Goal: Task Accomplishment & Management: Manage account settings

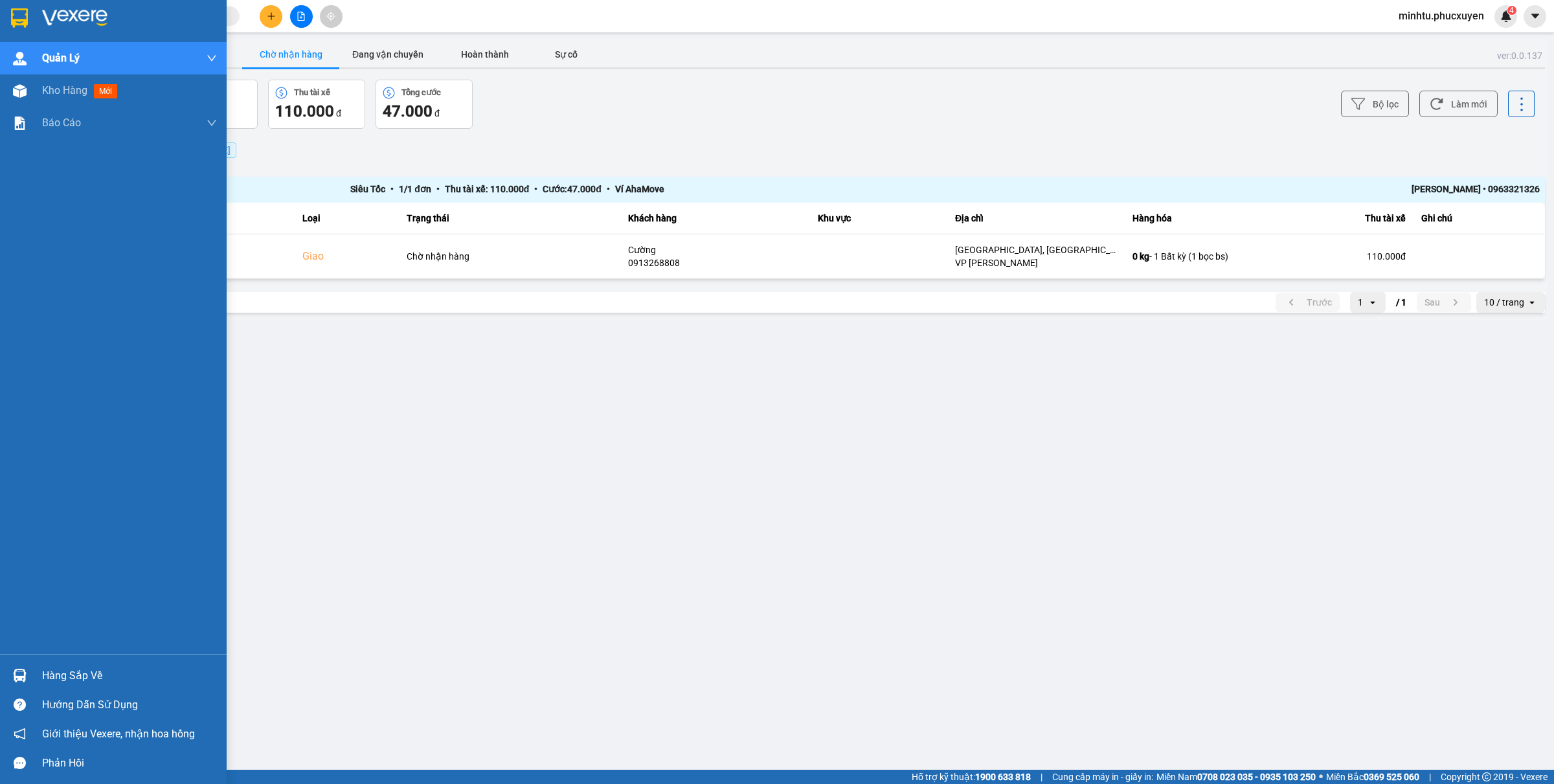
click at [10, 672] on div at bounding box center [19, 675] width 23 height 23
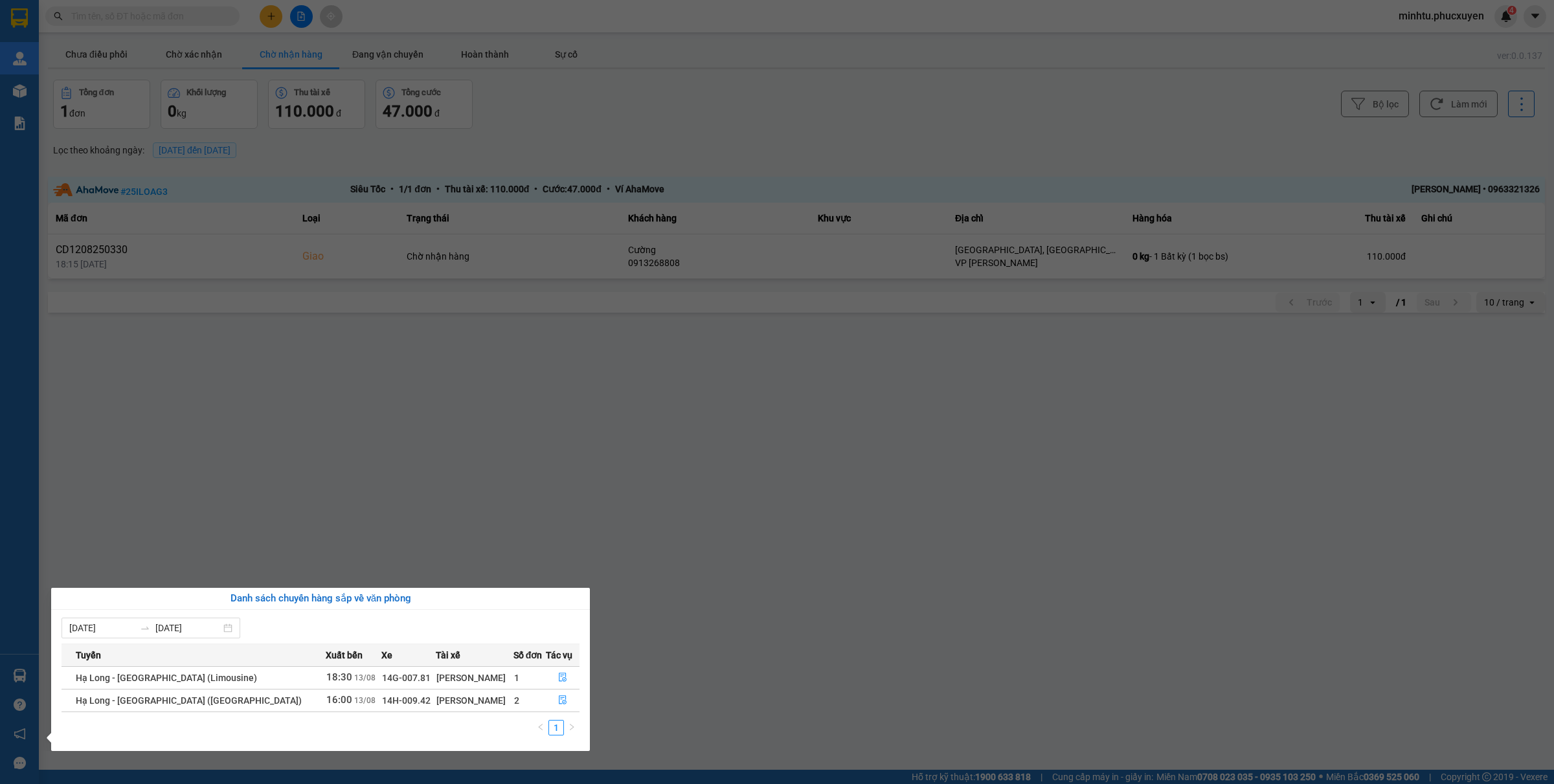
click at [681, 486] on section "Kết quả tìm kiếm ( 31 ) Bộ lọc Mã ĐH Trạng thái Món hàng Thu hộ Tổng cước Chưa …" at bounding box center [777, 392] width 1554 height 784
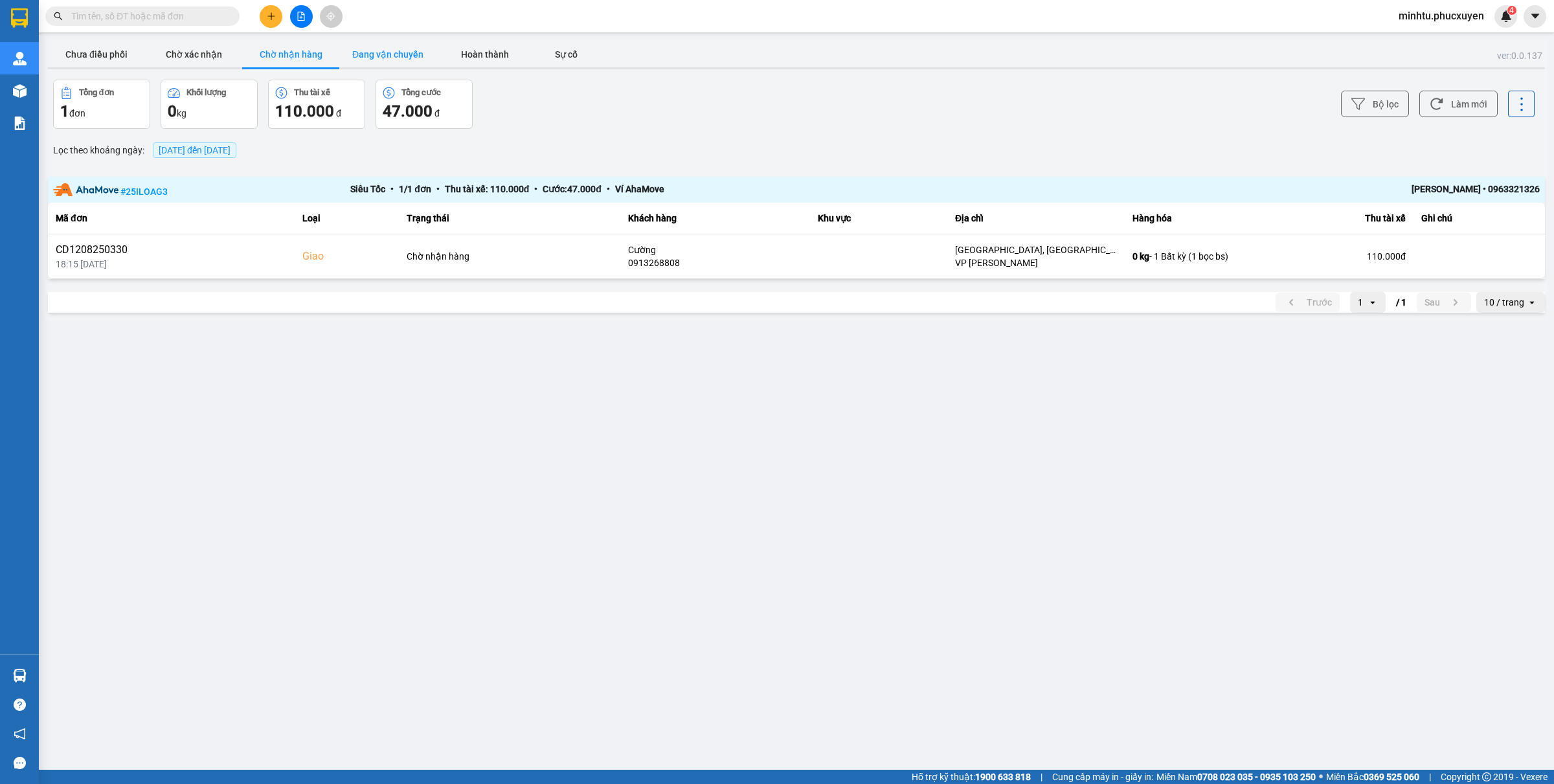
click at [405, 61] on button "Đang vận chuyển" at bounding box center [387, 54] width 97 height 26
click at [295, 63] on button "Chờ nhận hàng" at bounding box center [290, 54] width 97 height 26
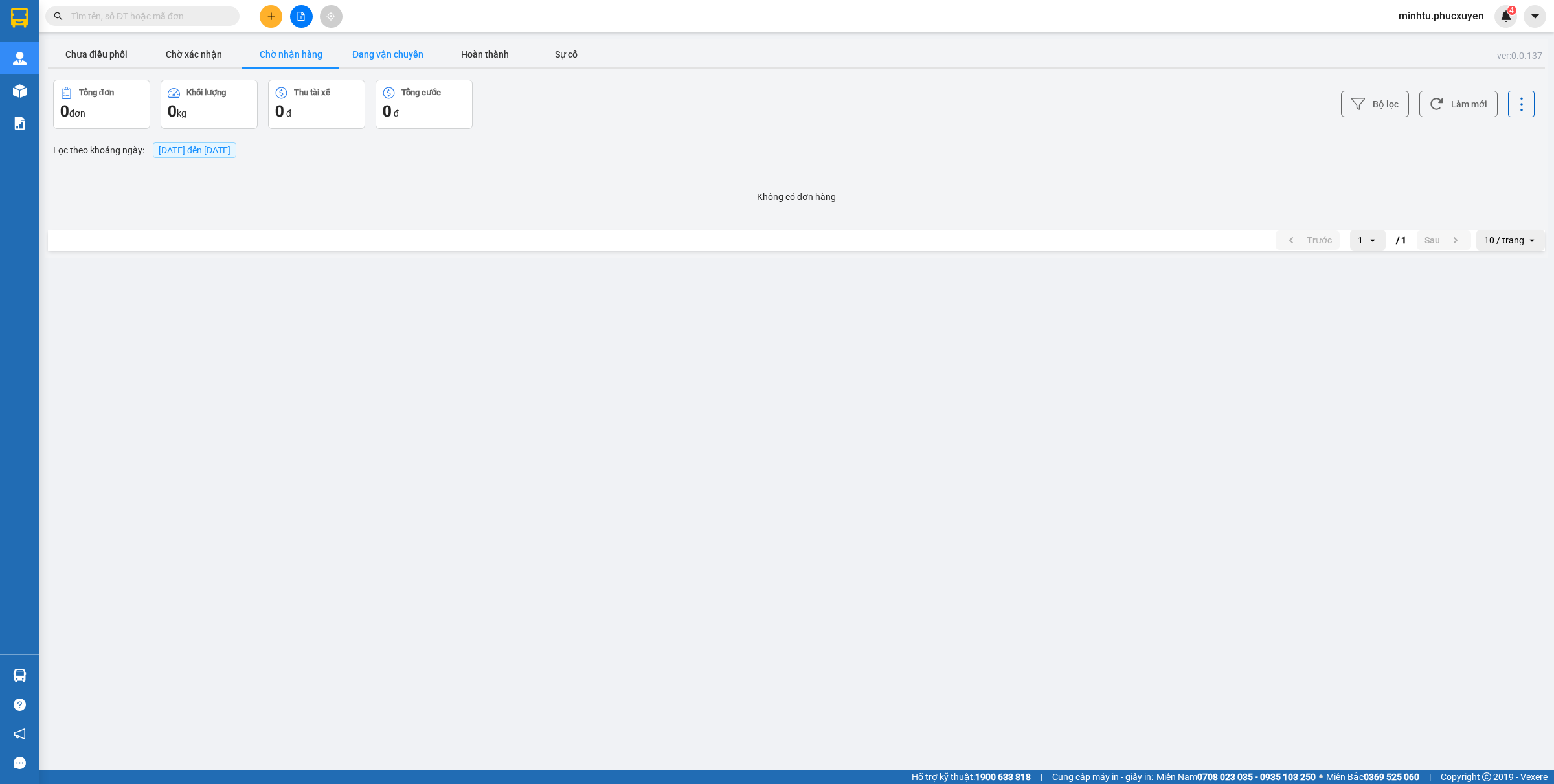
click at [384, 52] on button "Đang vận chuyển" at bounding box center [387, 54] width 97 height 26
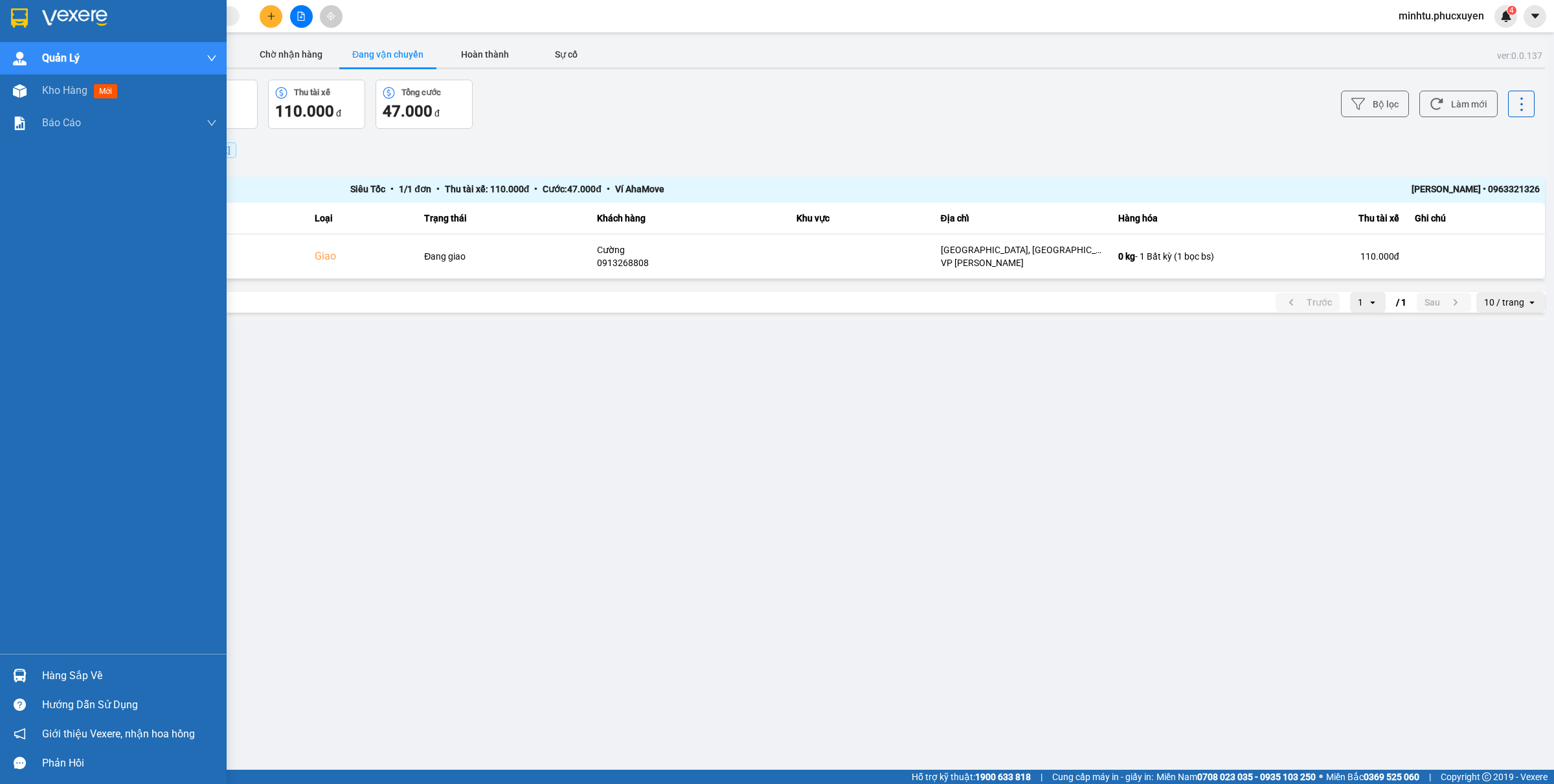
click at [7, 675] on div "Hàng sắp về" at bounding box center [113, 675] width 227 height 29
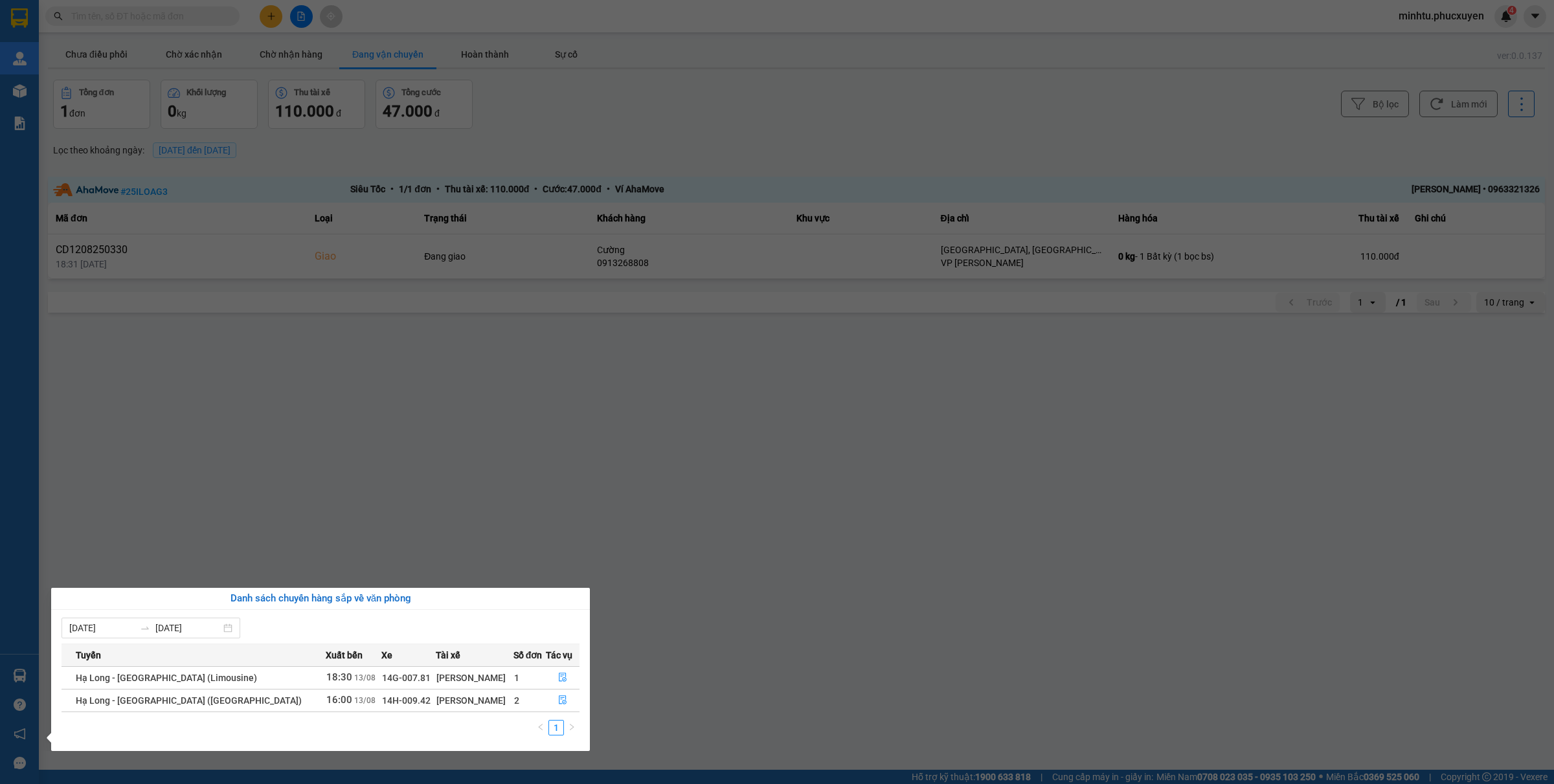
click at [644, 476] on section "Kết quả tìm kiếm ( 31 ) Bộ lọc Mã ĐH Trạng thái Món hàng Thu hộ Tổng cước Chưa …" at bounding box center [777, 392] width 1554 height 784
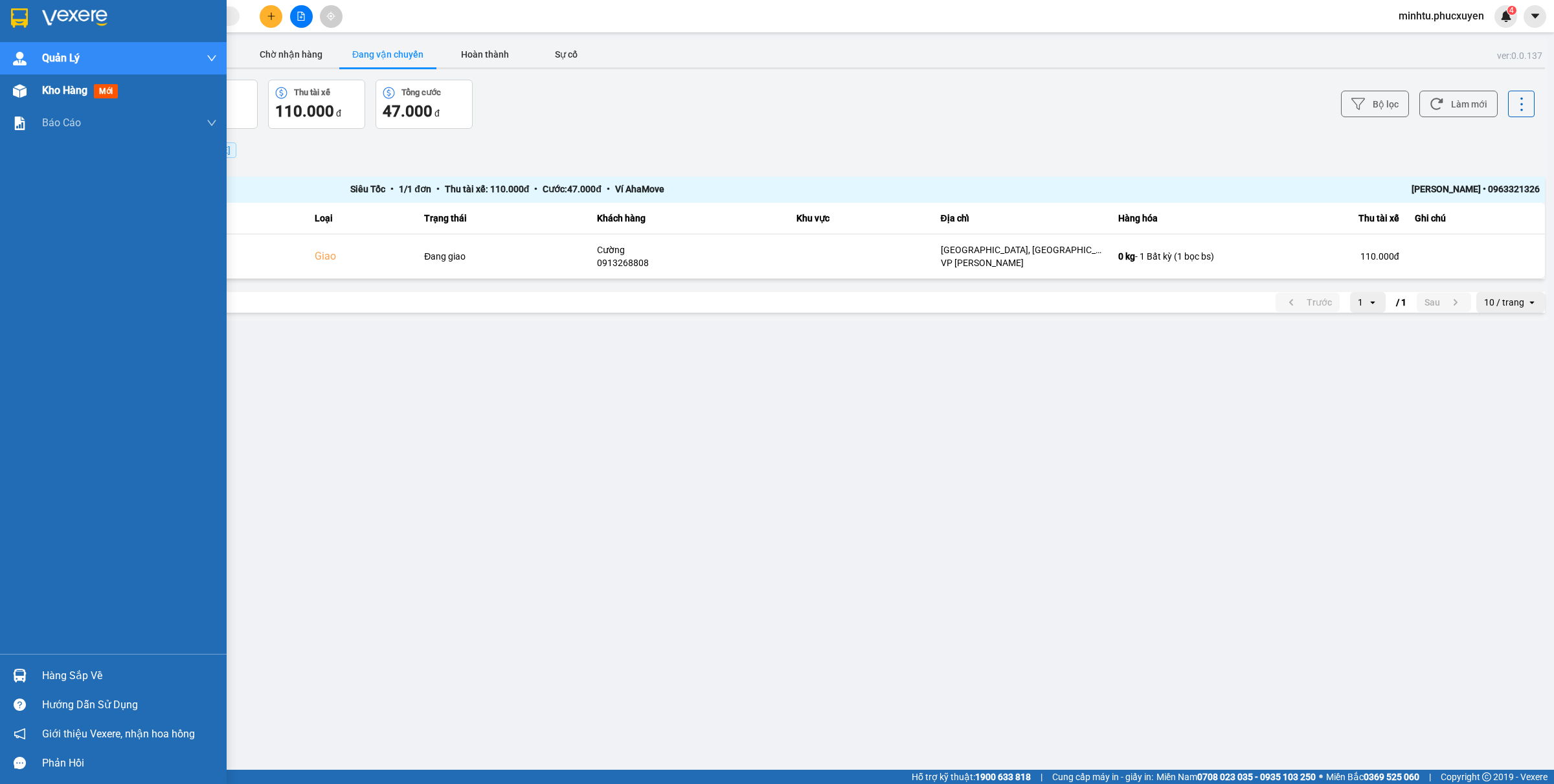
click at [18, 95] on img at bounding box center [20, 91] width 13 height 13
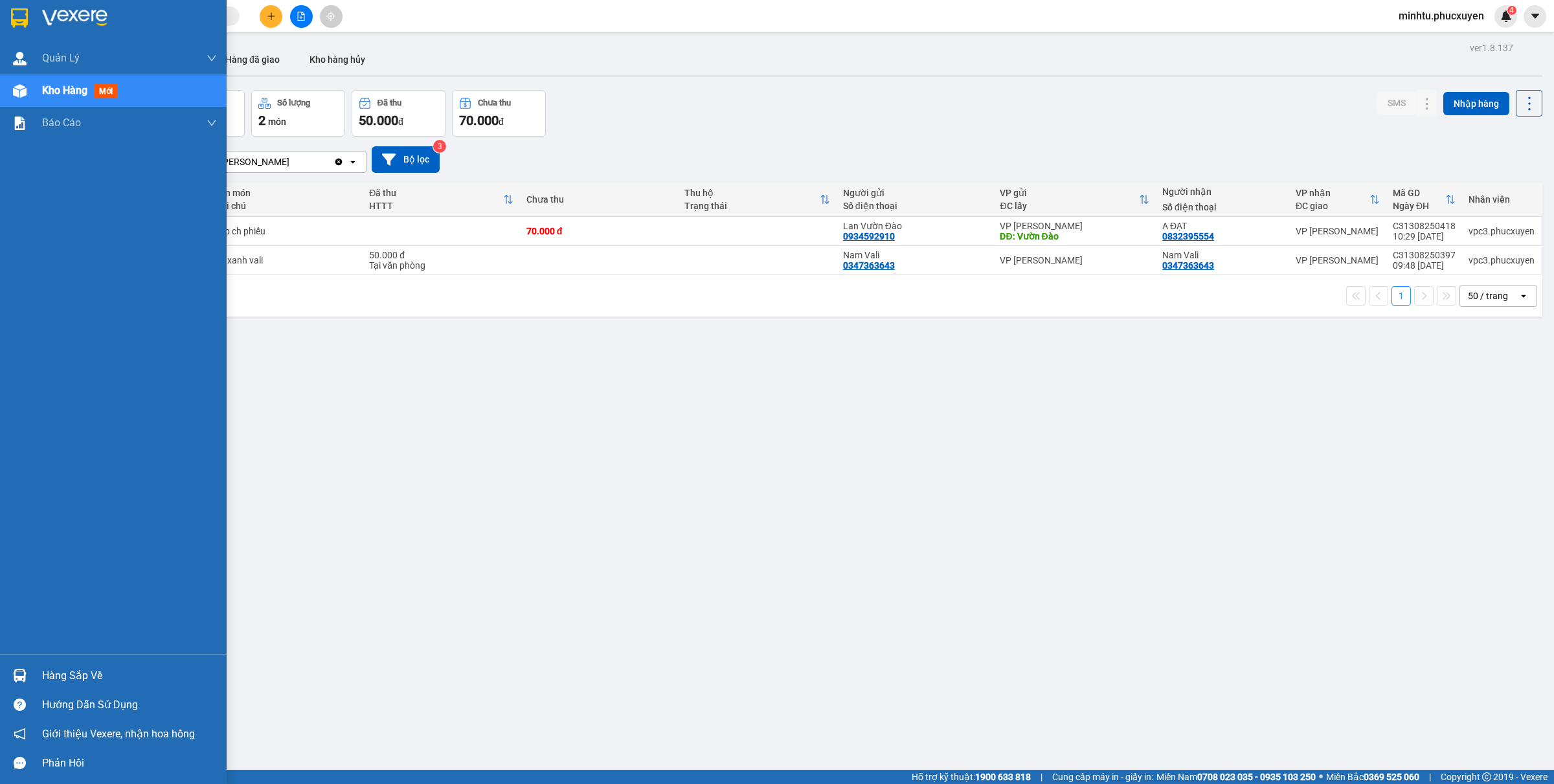
click at [16, 670] on img at bounding box center [20, 675] width 13 height 13
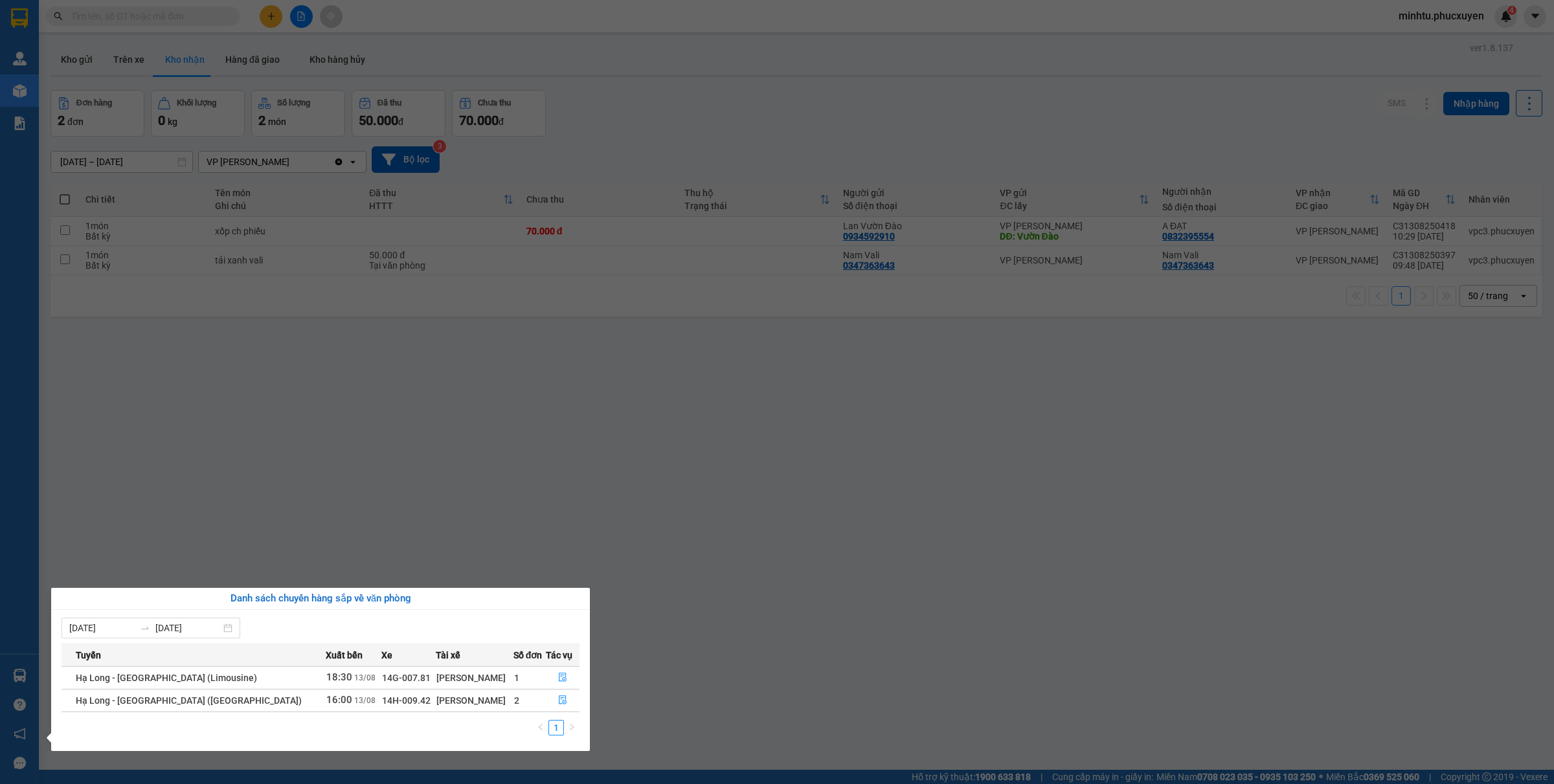
click at [842, 598] on section "Kết quả tìm kiếm ( 31 ) Bộ lọc Mã ĐH Trạng thái Món hàng Thu hộ Tổng cước Chưa …" at bounding box center [777, 392] width 1554 height 784
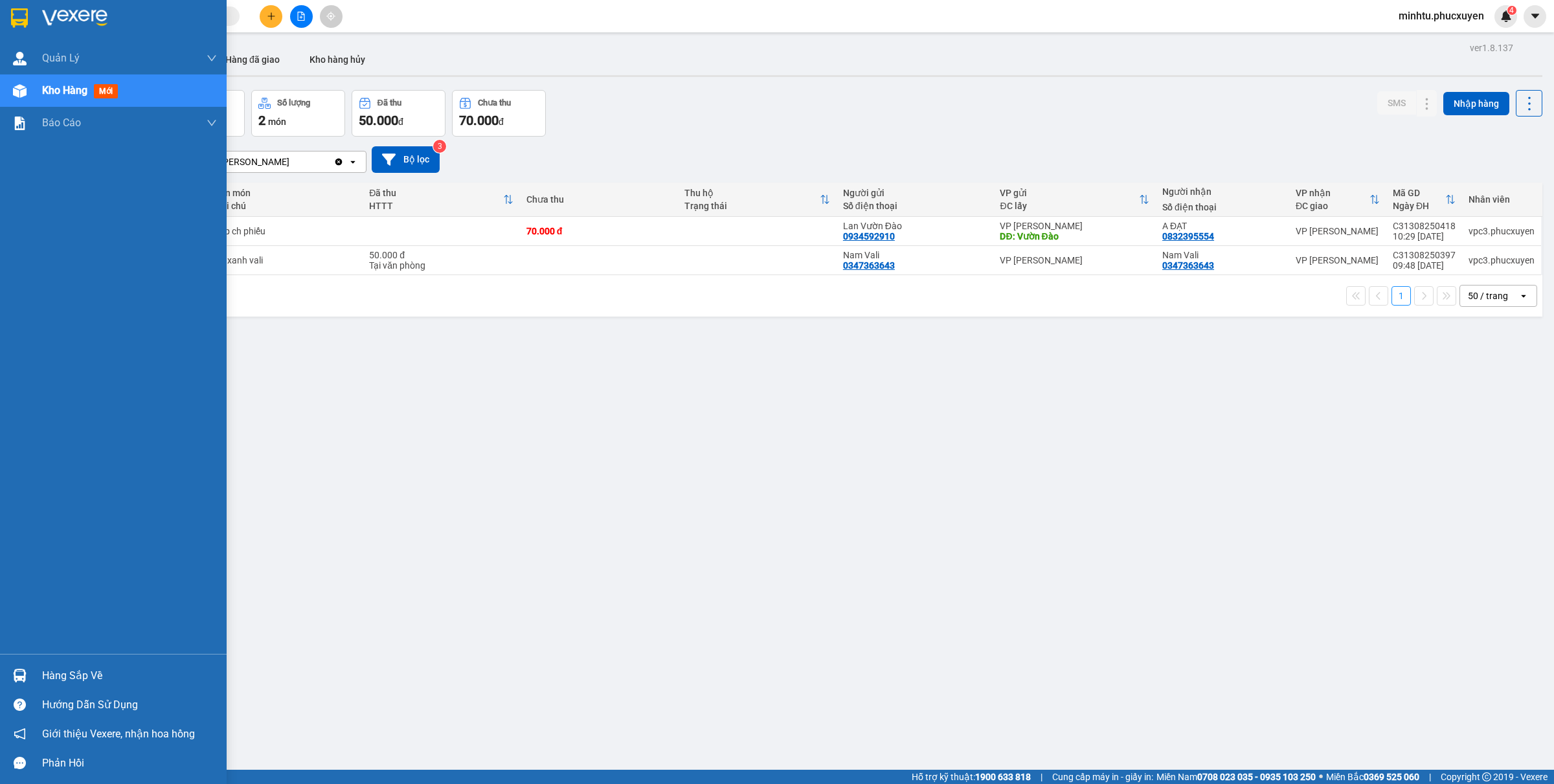
click at [10, 669] on div at bounding box center [19, 675] width 23 height 23
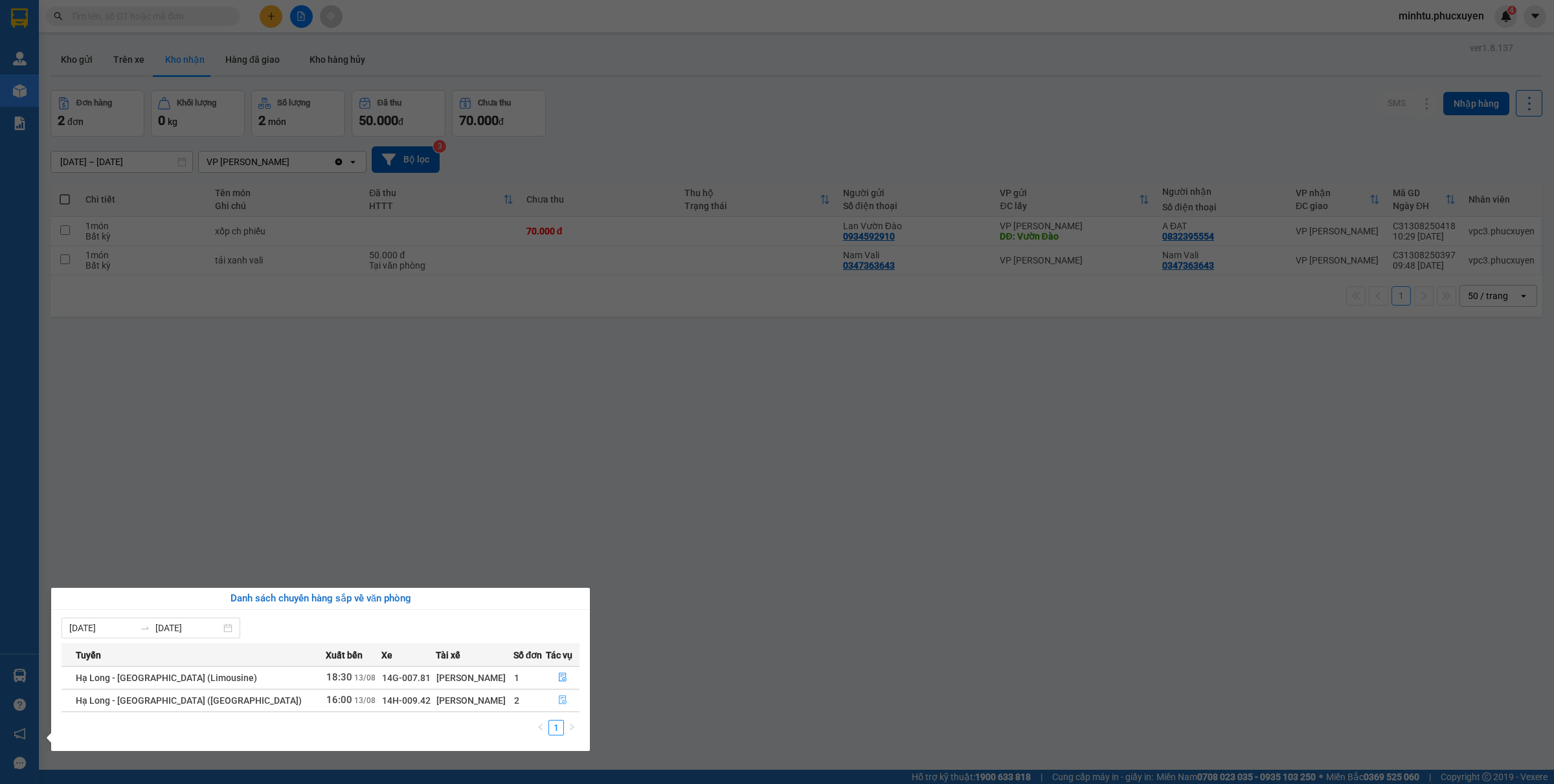
click at [560, 701] on icon "file-done" at bounding box center [562, 700] width 8 height 9
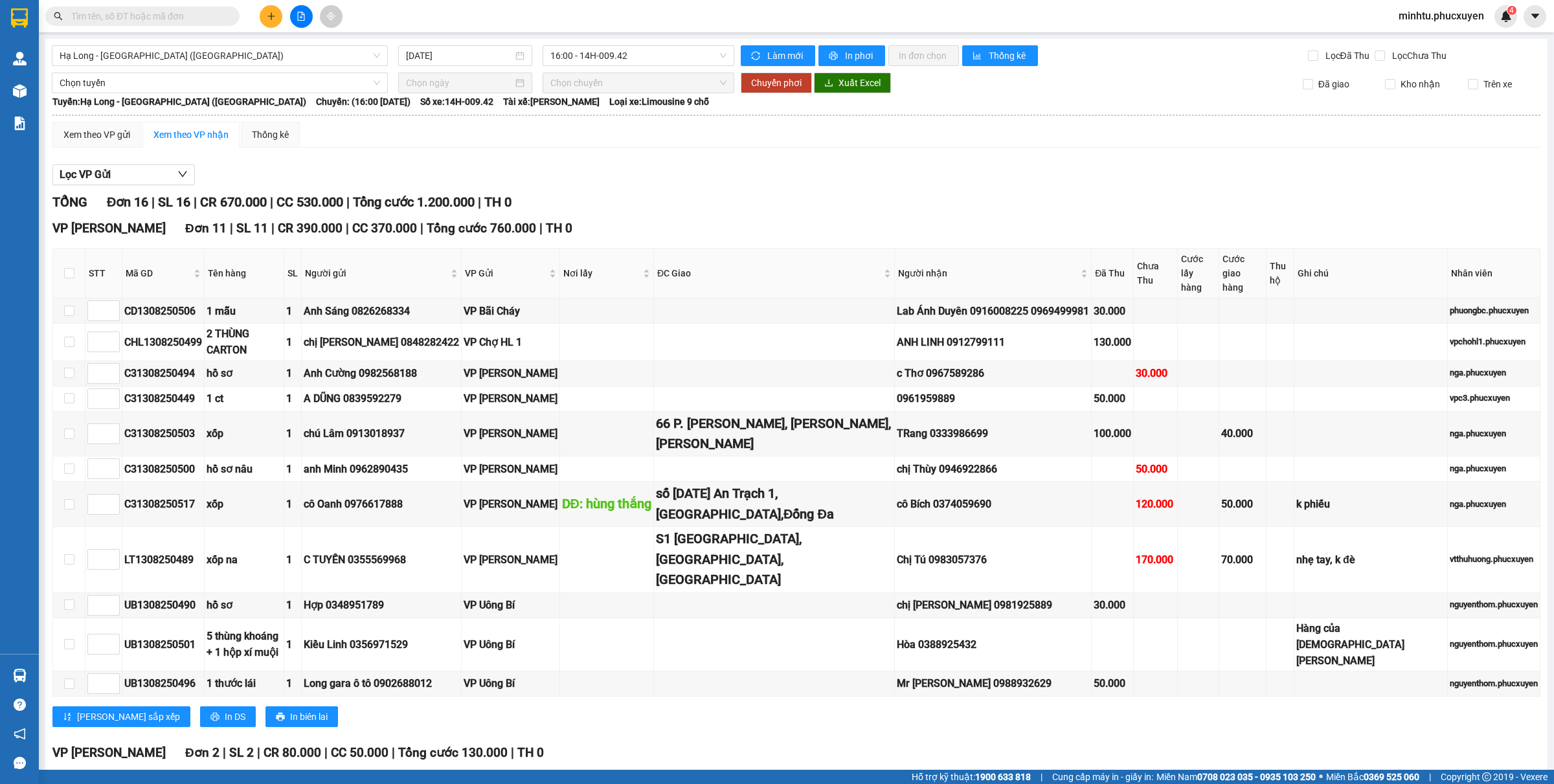
scroll to position [358, 0]
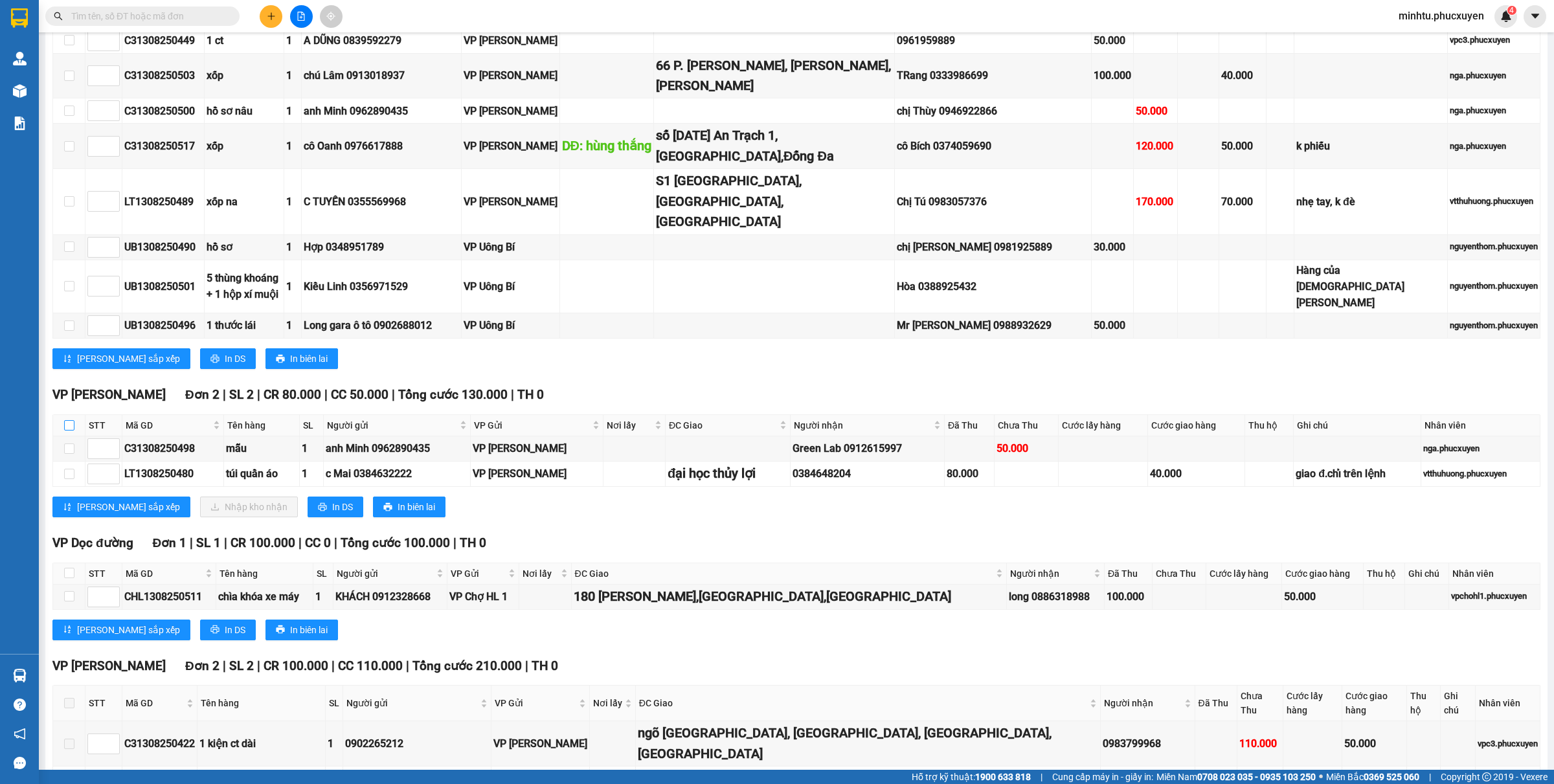
click at [72, 420] on input "checkbox" at bounding box center [69, 426] width 10 height 10
checkbox input "true"
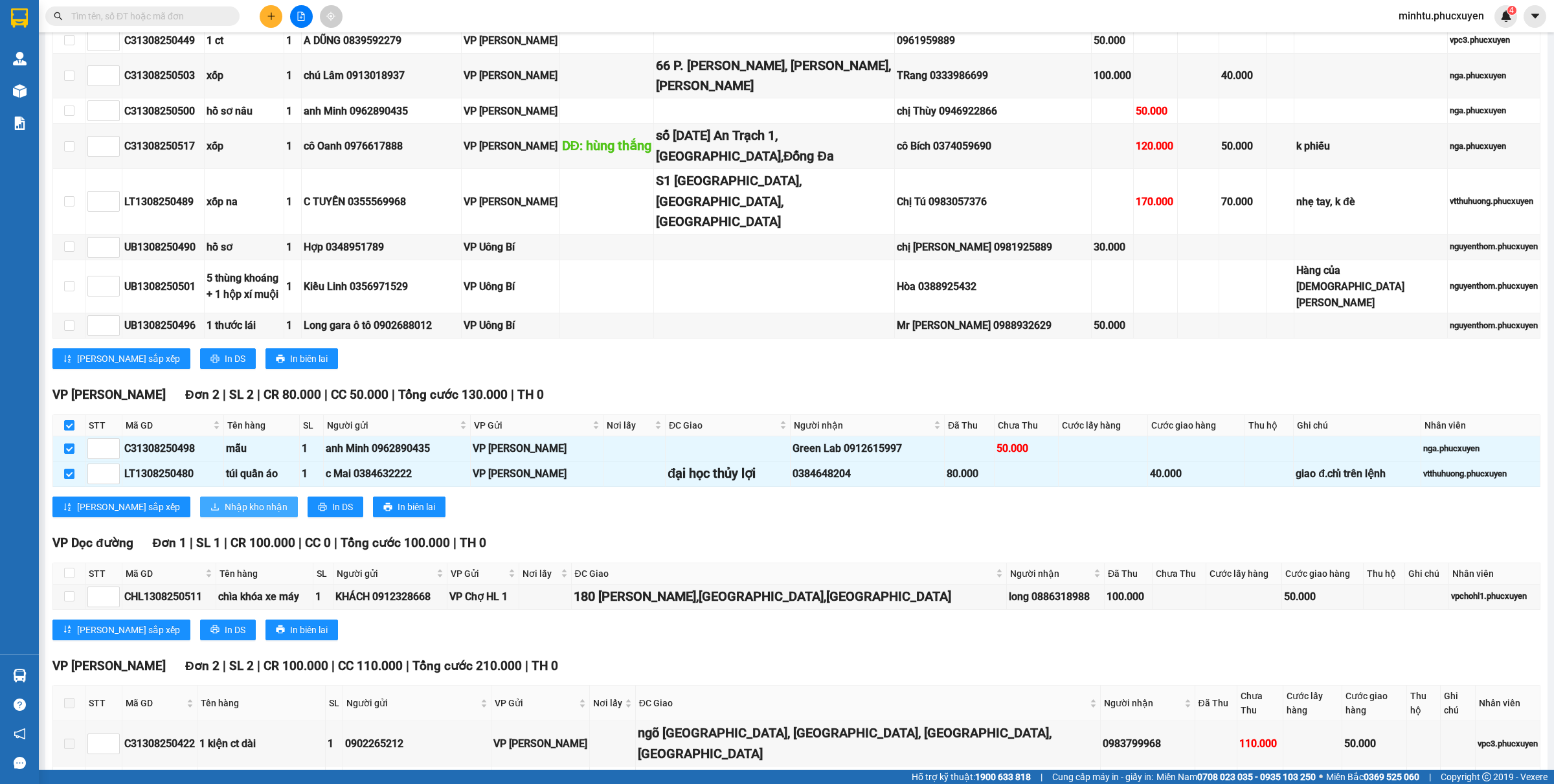
click at [225, 500] on span "Nhập kho nhận" at bounding box center [256, 506] width 63 height 14
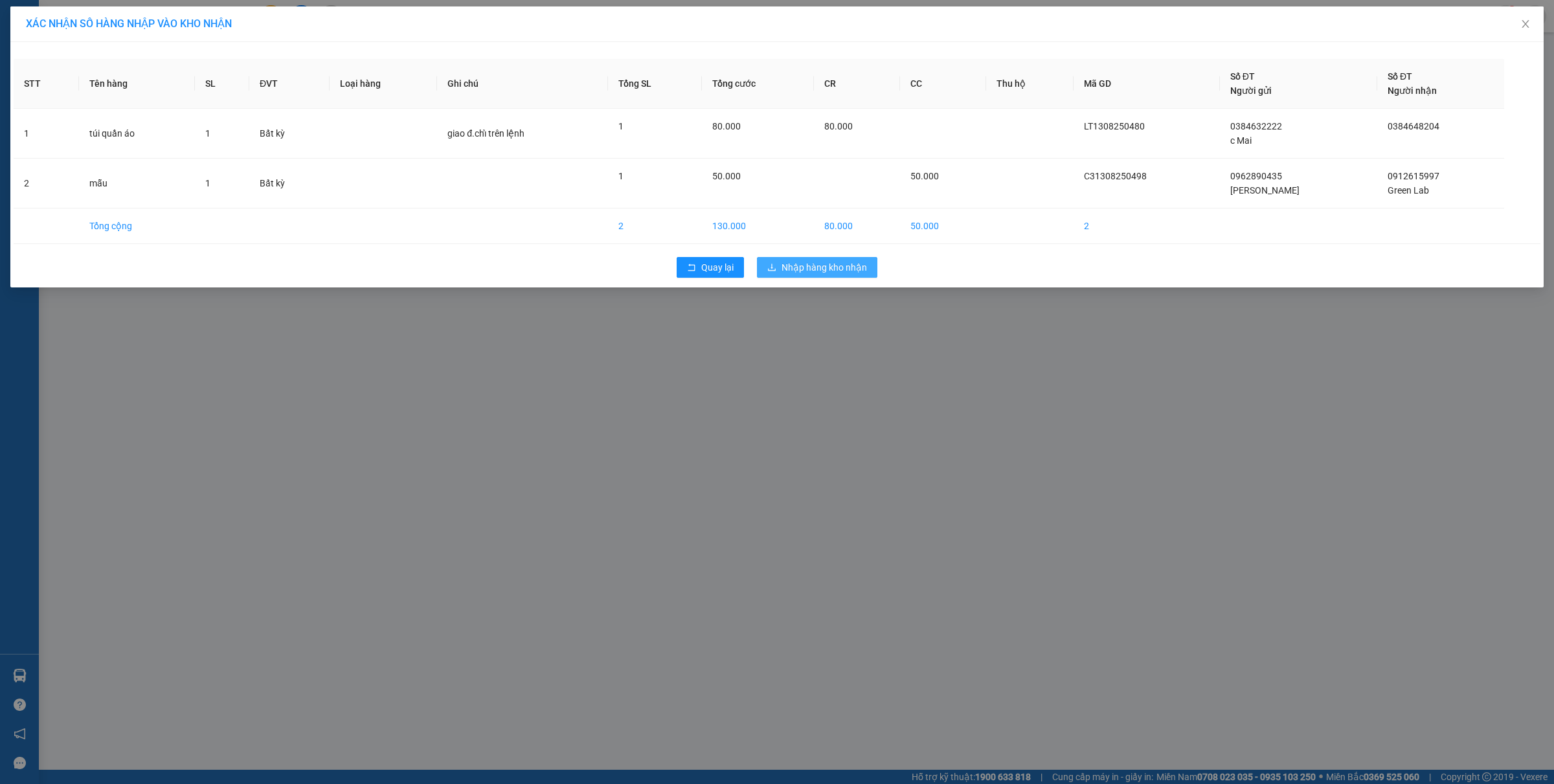
click at [801, 273] on span "Nhập hàng kho nhận" at bounding box center [824, 267] width 86 height 14
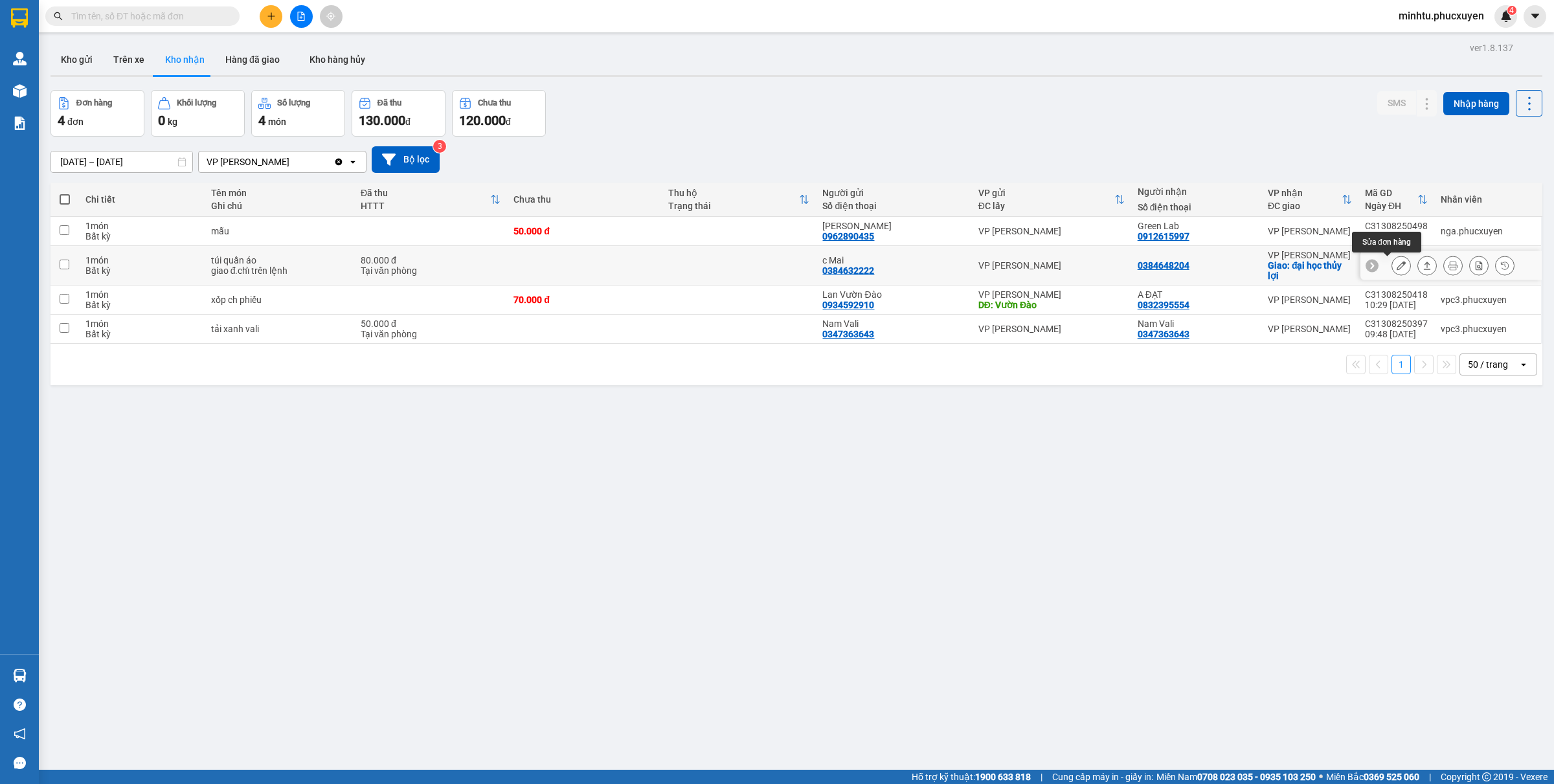
click at [1397, 266] on icon at bounding box center [1401, 265] width 9 height 9
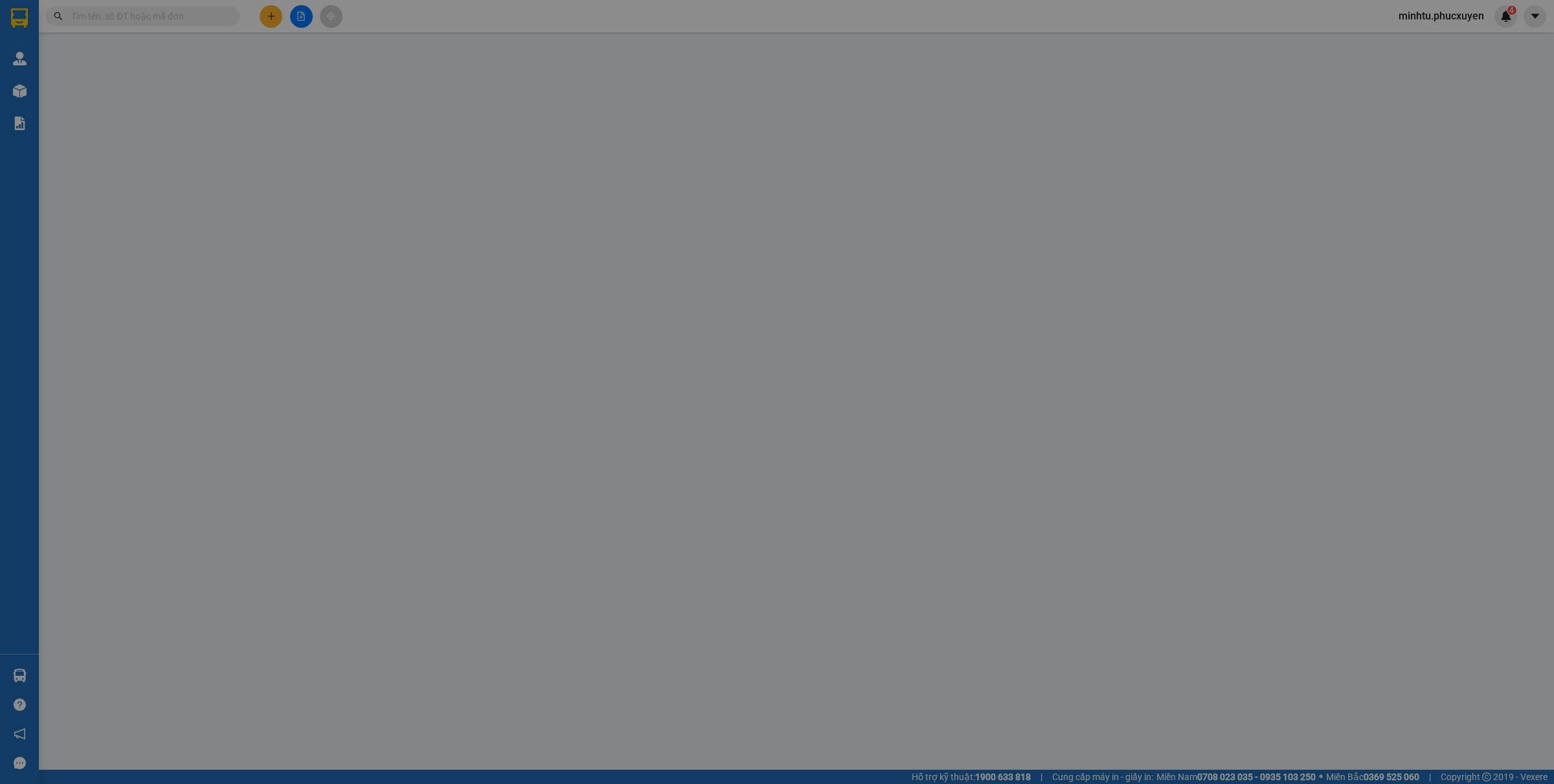
type input "0384632222"
type input "c Mai"
type input "0384648204"
checkbox input "true"
type input "đại học thủy lợi"
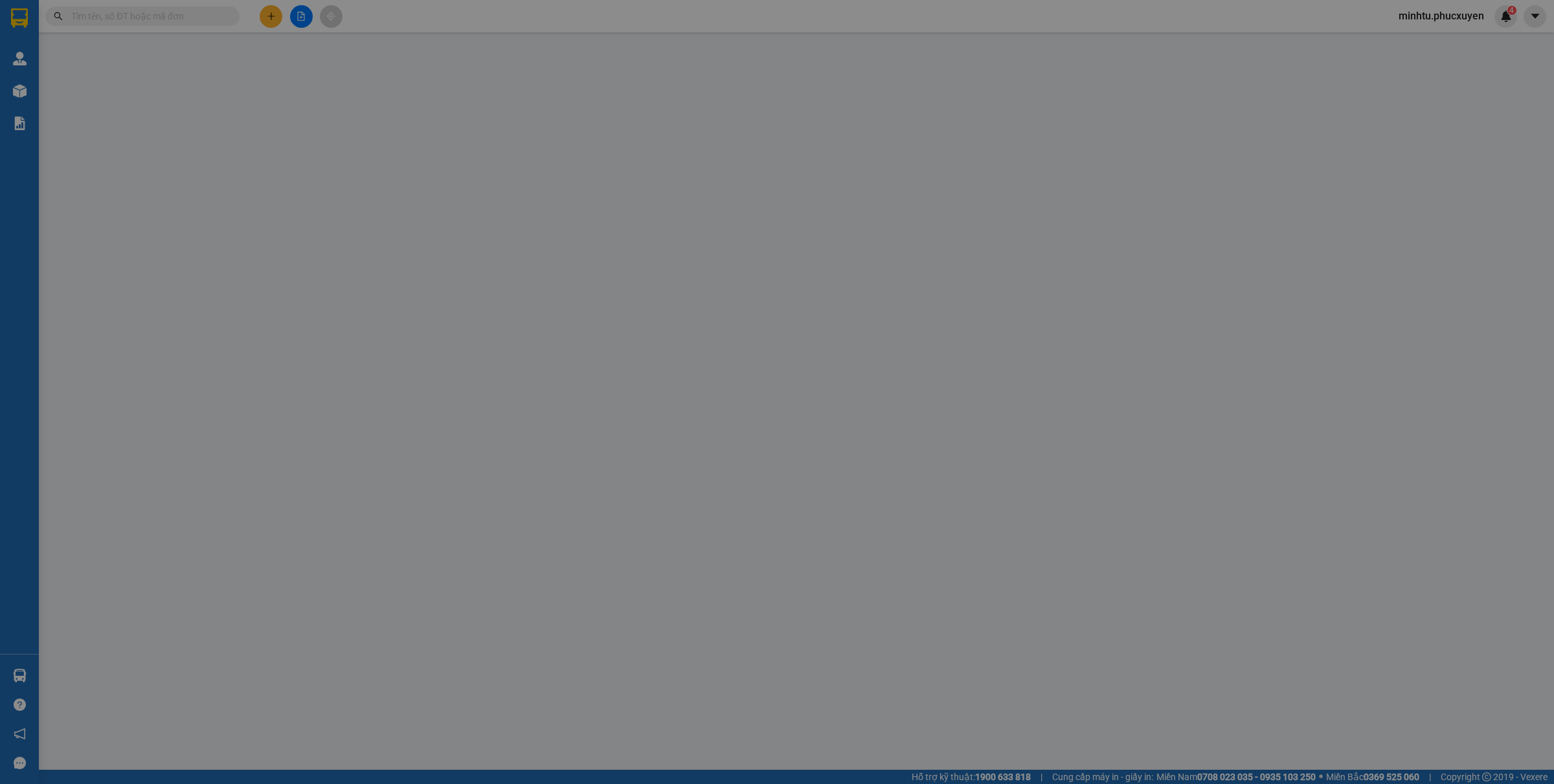
type input "80.000"
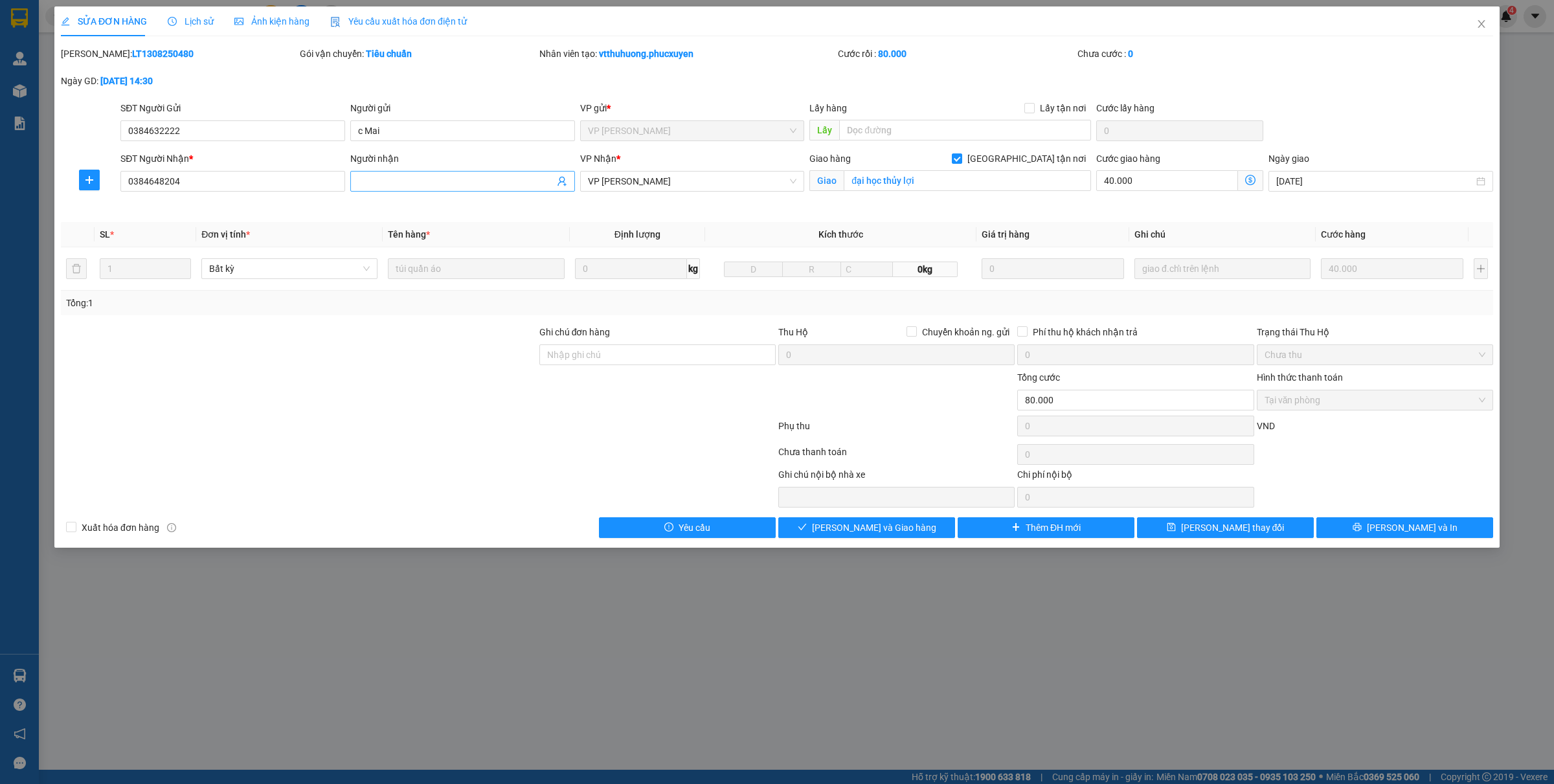
click at [398, 186] on input "Người nhận" at bounding box center [455, 181] width 196 height 14
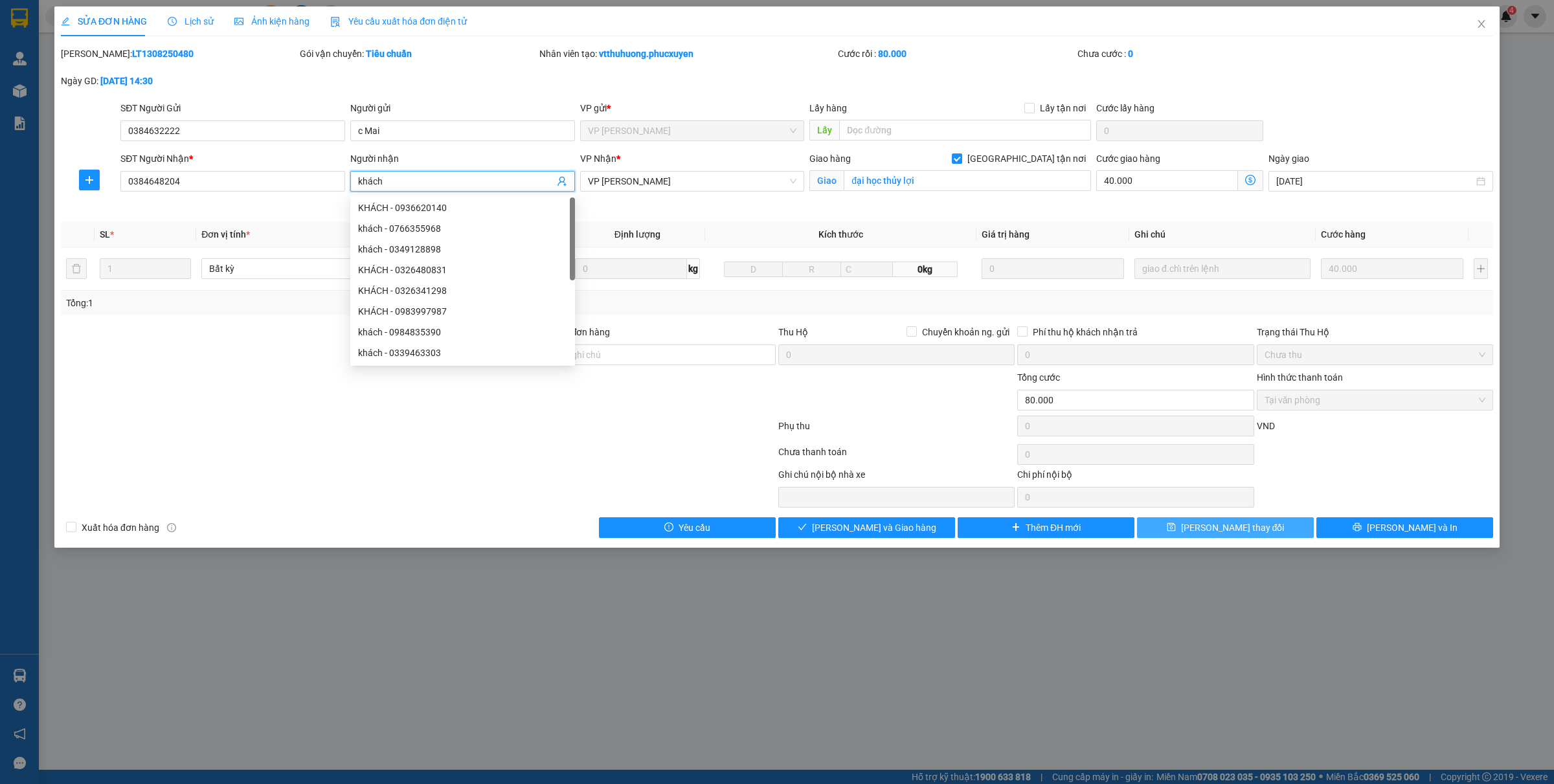
type input "khách"
click at [1241, 534] on span "[PERSON_NAME] thay đổi" at bounding box center [1233, 527] width 103 height 14
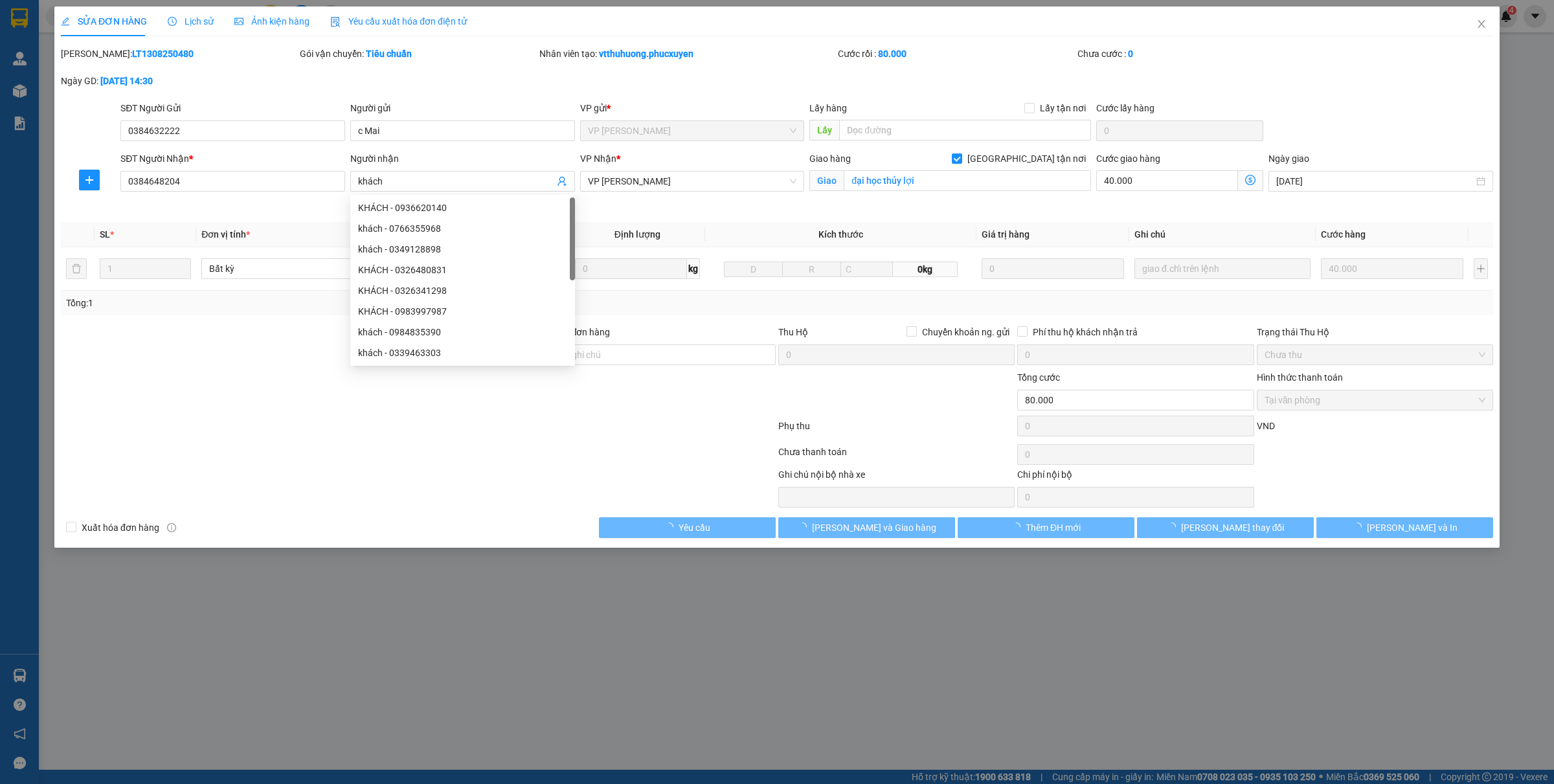
click at [1477, 18] on span "minhtu.phucxuyen" at bounding box center [1441, 16] width 106 height 16
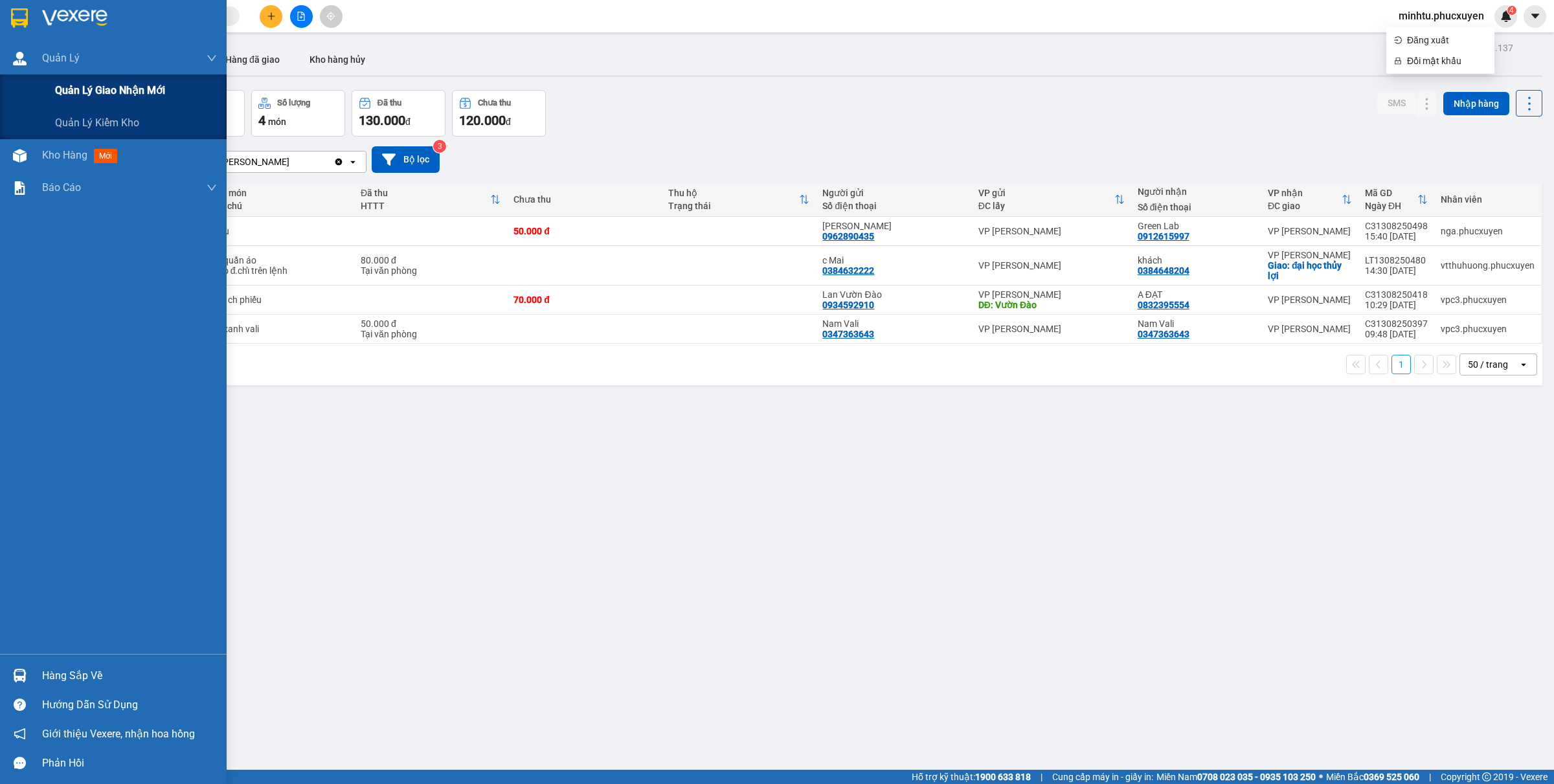
click at [95, 95] on span "Quản lý giao nhận mới" at bounding box center [109, 90] width 110 height 16
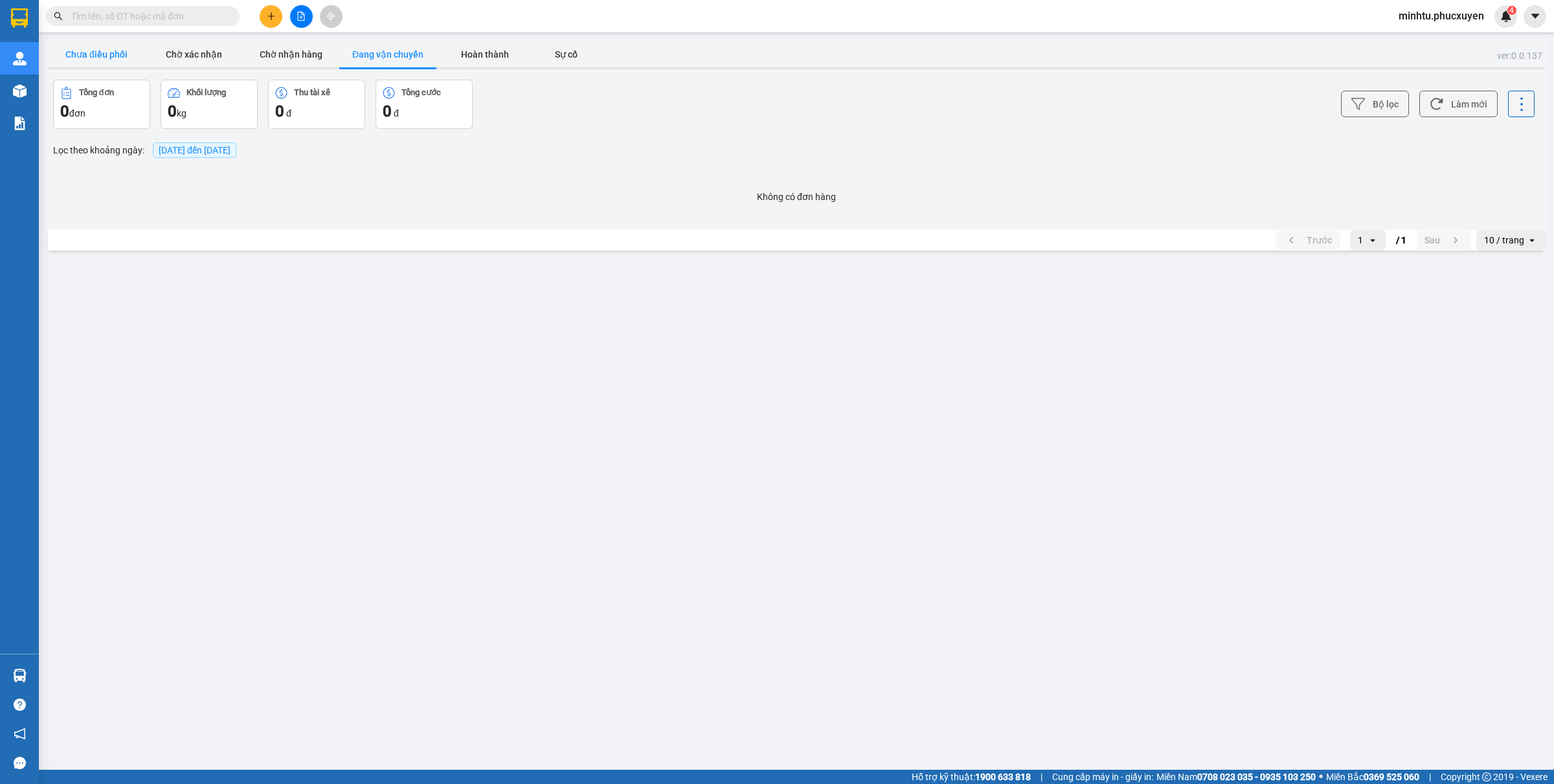
click at [115, 50] on button "Chưa điều phối" at bounding box center [96, 54] width 97 height 26
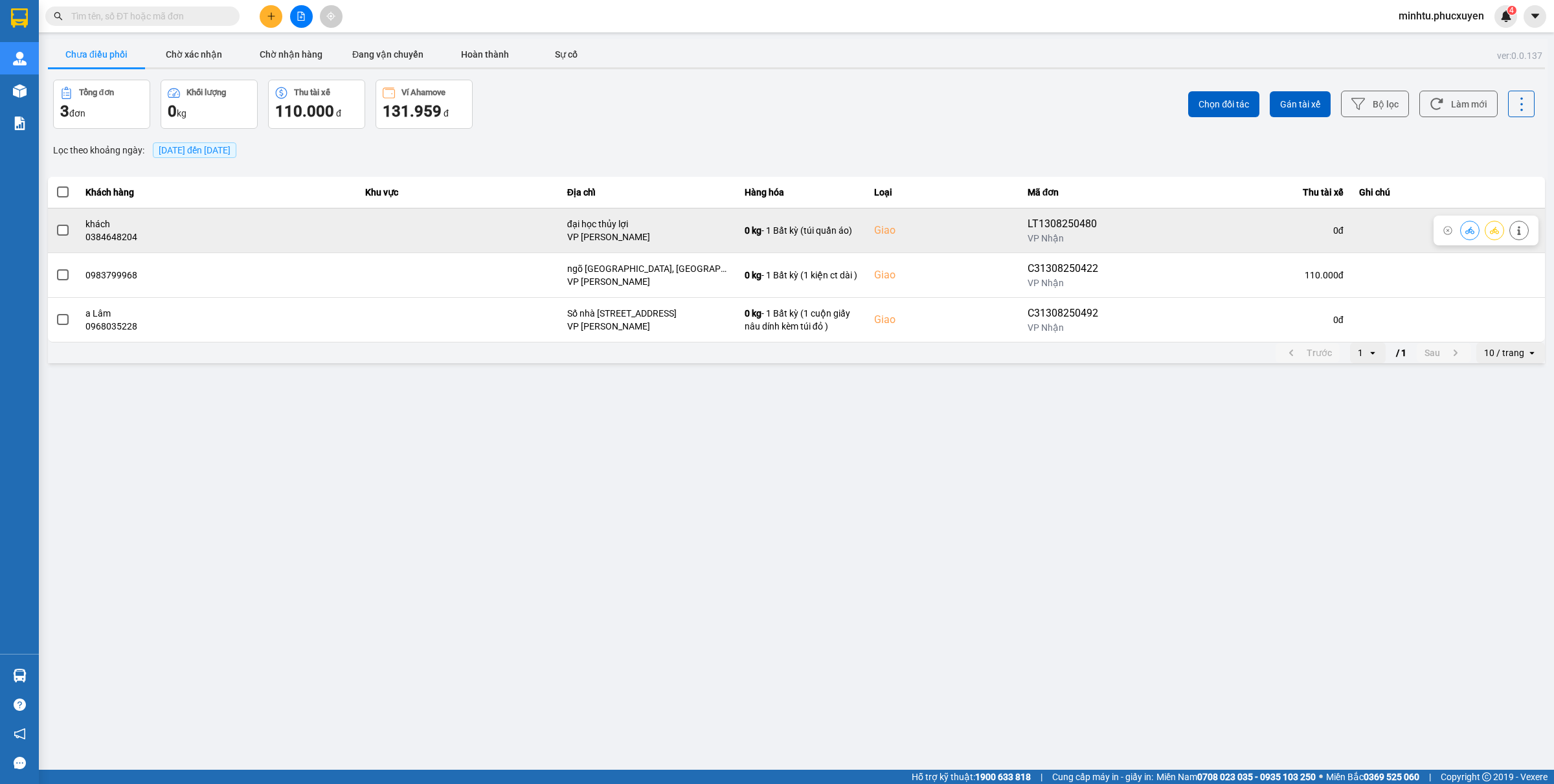
click at [1466, 231] on icon at bounding box center [1470, 231] width 9 height 9
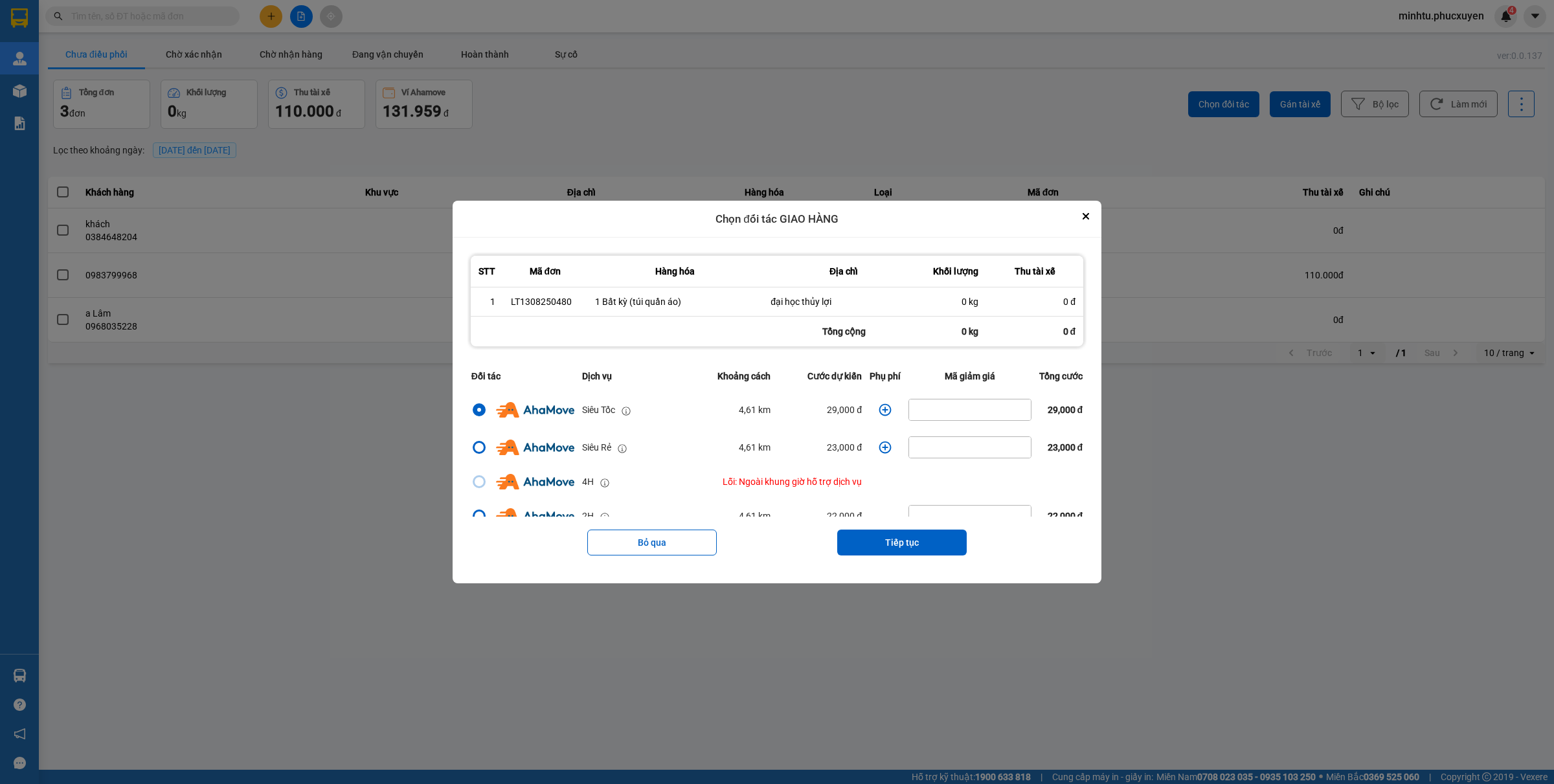
click at [904, 526] on div "Bỏ qua Tiếp tục" at bounding box center [777, 542] width 619 height 52
click at [903, 539] on button "Tiếp tục" at bounding box center [902, 542] width 129 height 26
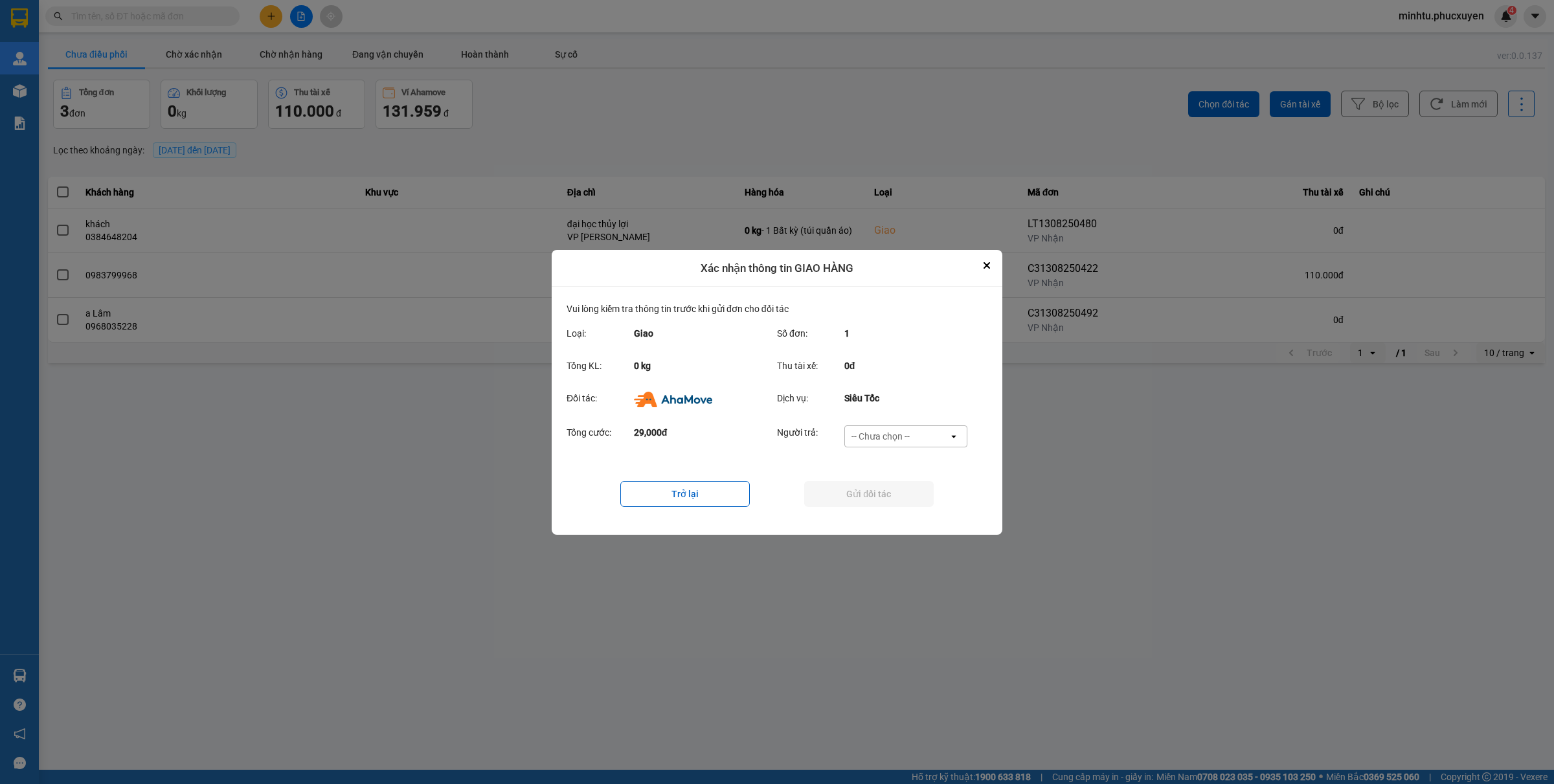
click at [929, 423] on div "Tổng cước: 29,000đ Người trả: -- Chưa chọn -- open" at bounding box center [777, 440] width 420 height 40
click at [908, 437] on div "-- Chưa chọn --" at bounding box center [880, 437] width 58 height 13
click at [872, 507] on span "Ví Ahamove" at bounding box center [880, 511] width 52 height 13
click at [834, 490] on button "Gửi đối tác" at bounding box center [868, 494] width 129 height 26
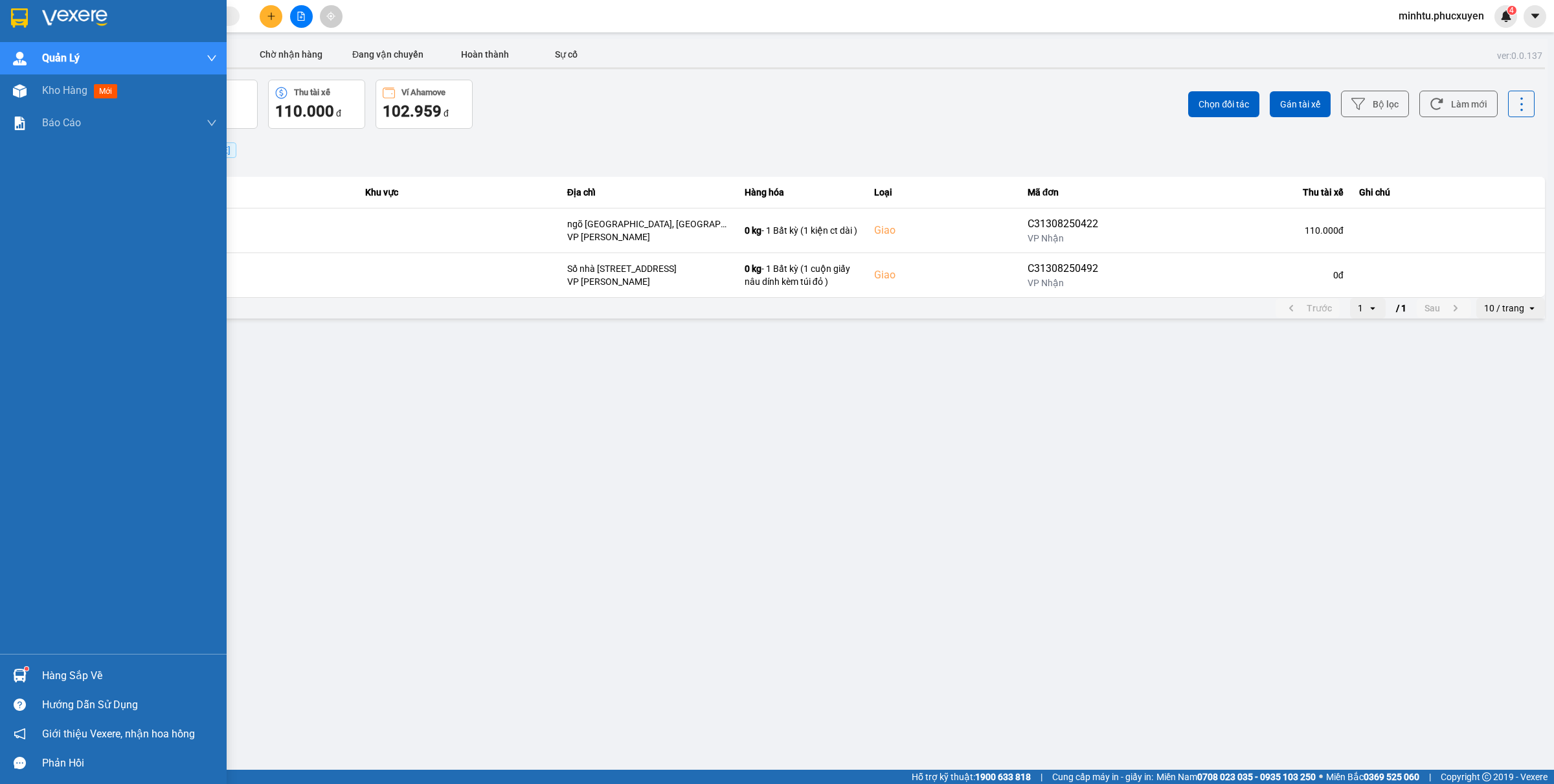
click at [12, 666] on div at bounding box center [19, 675] width 23 height 23
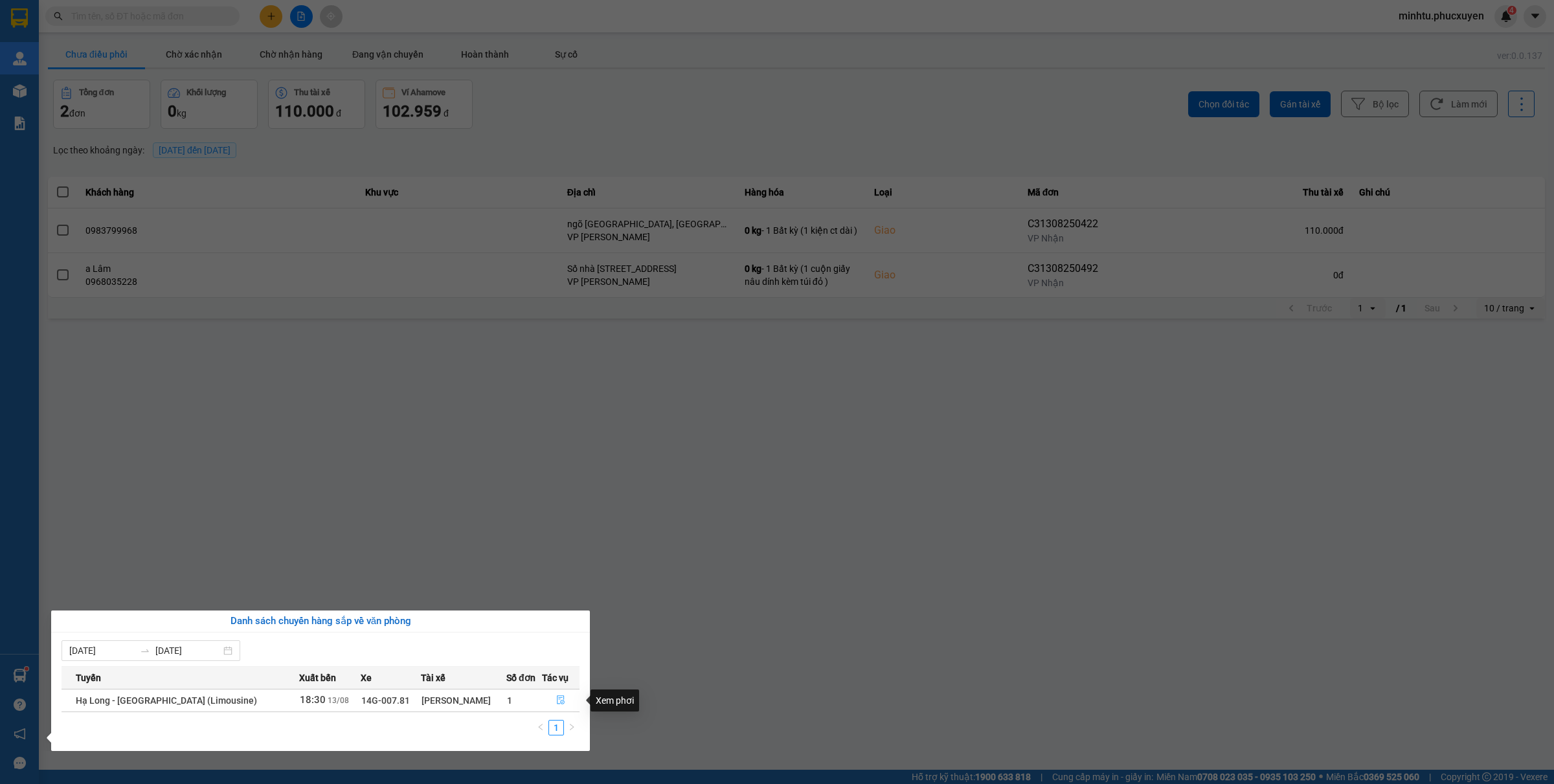
click at [562, 698] on button "button" at bounding box center [560, 701] width 36 height 21
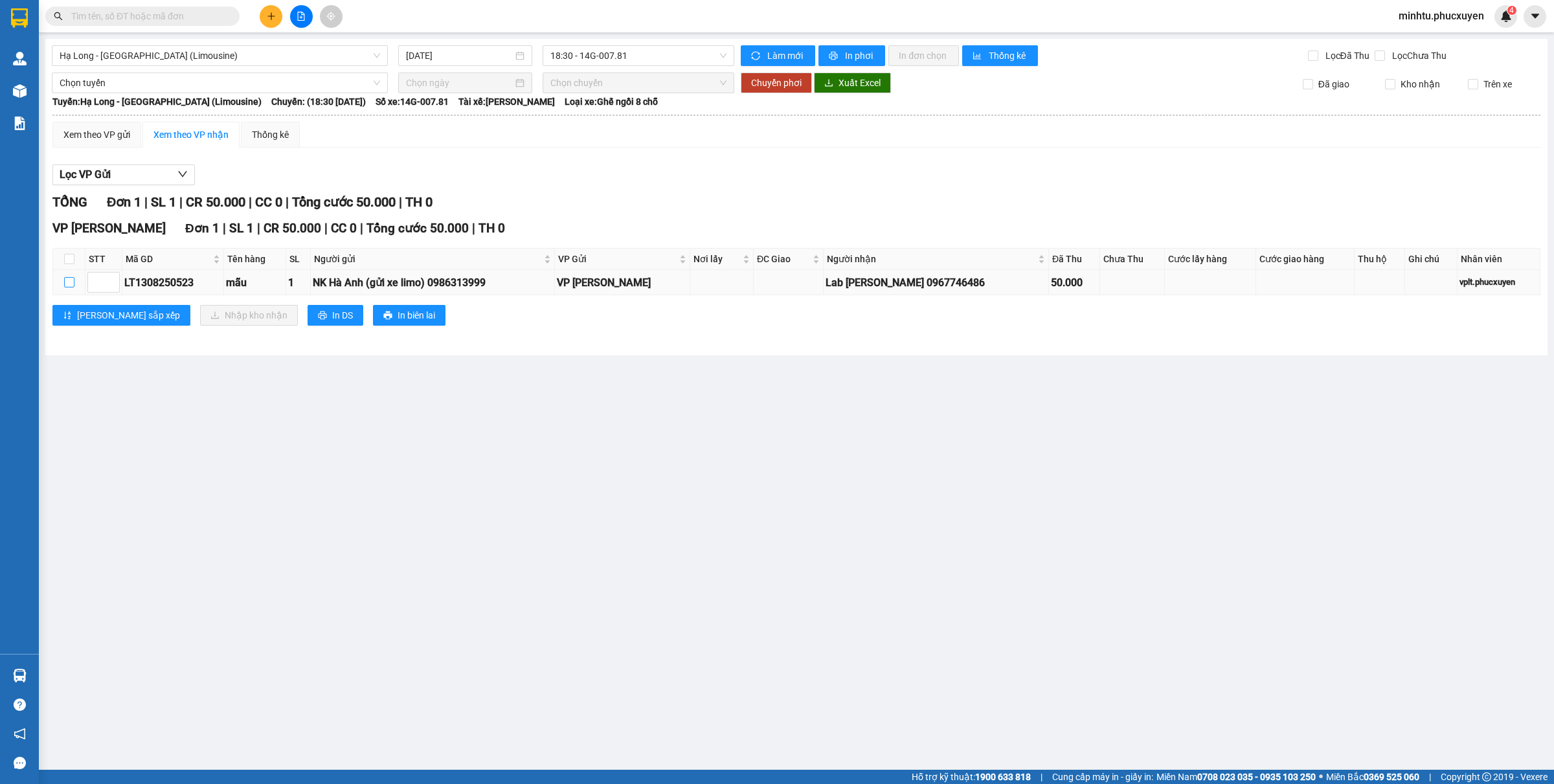
click at [71, 279] on input "checkbox" at bounding box center [69, 282] width 10 height 10
checkbox input "true"
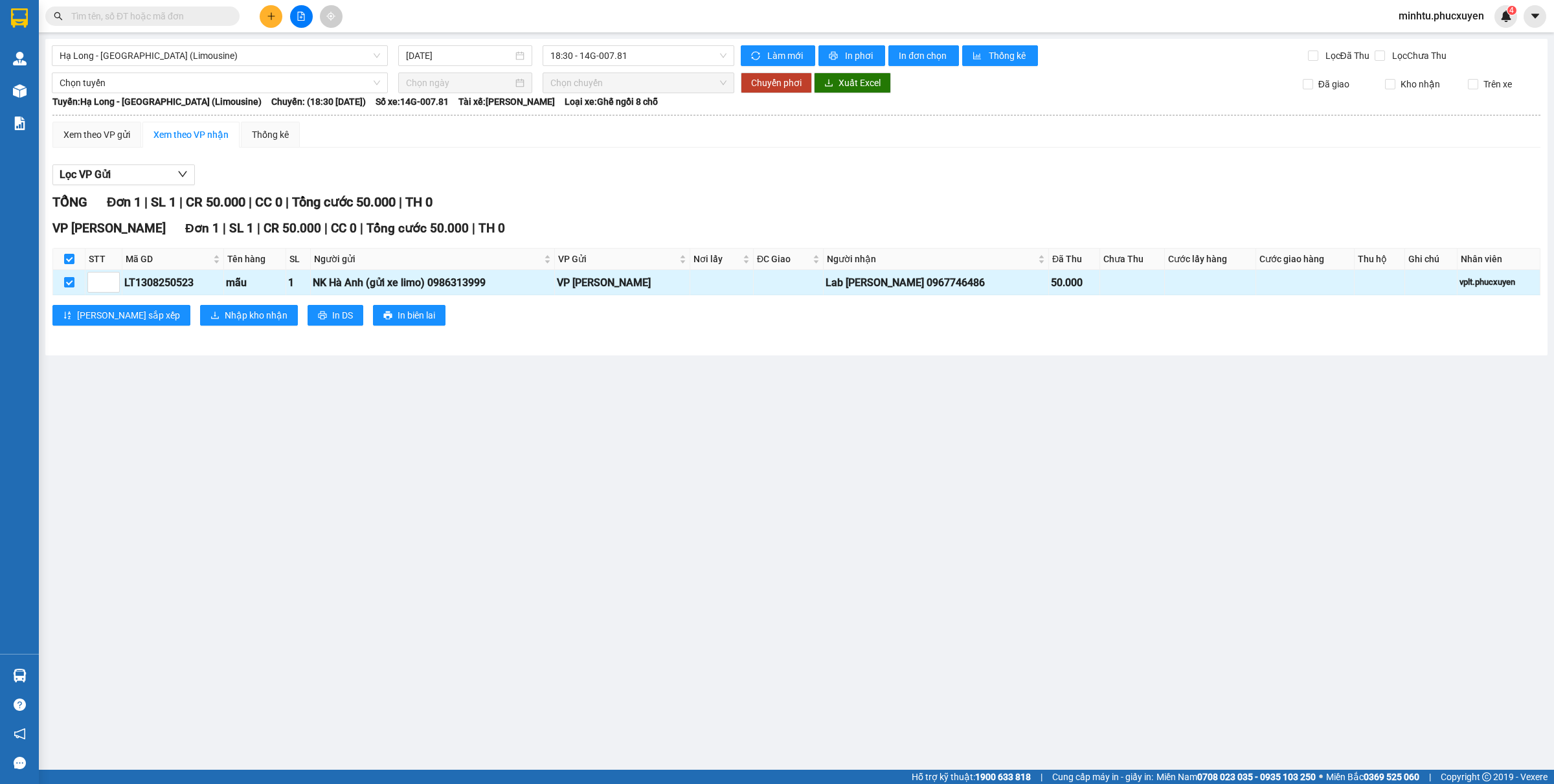
checkbox input "true"
click at [225, 318] on span "Nhập kho nhận" at bounding box center [256, 315] width 63 height 14
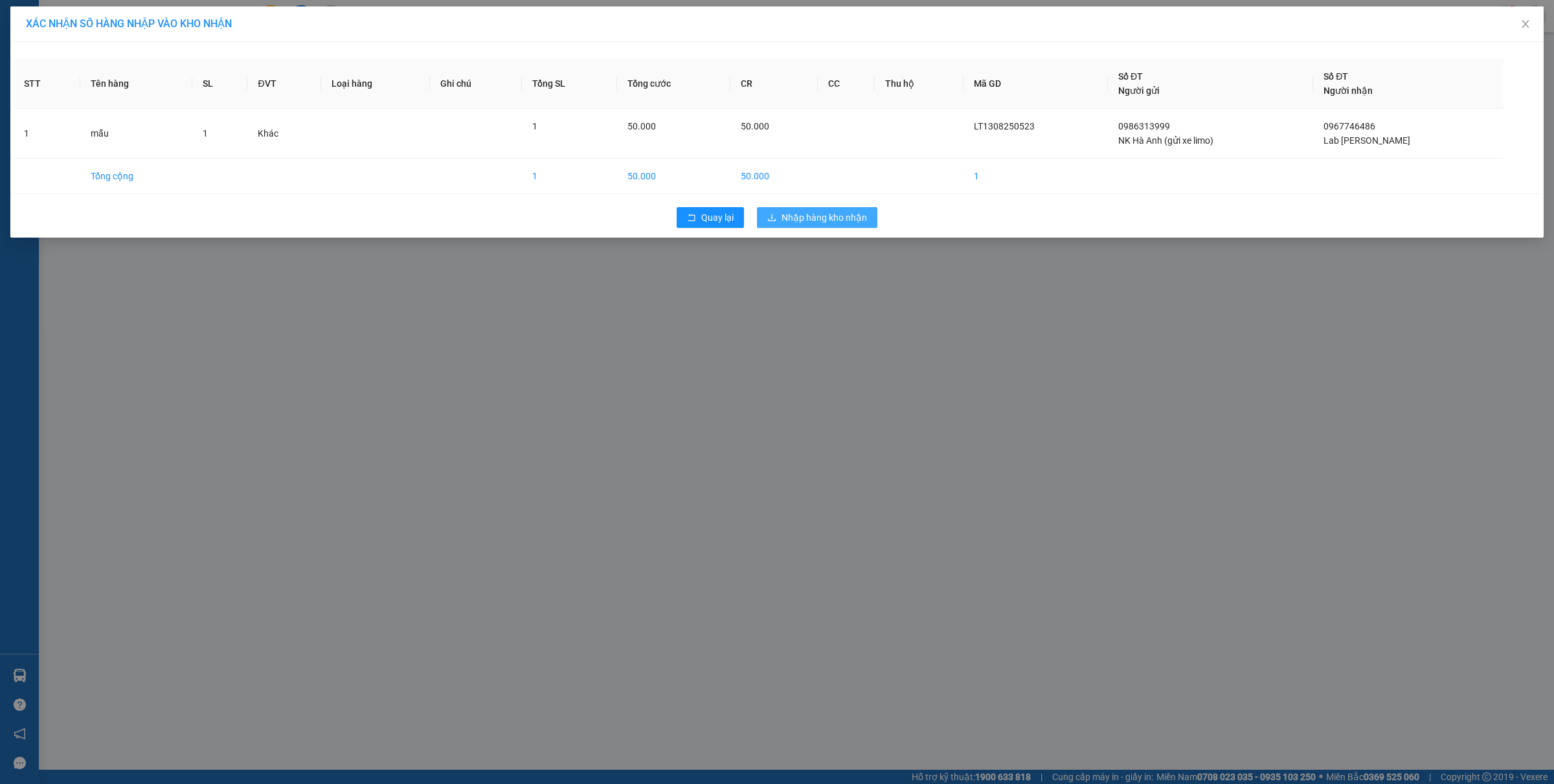
click at [809, 225] on button "Nhập hàng kho nhận" at bounding box center [817, 217] width 120 height 21
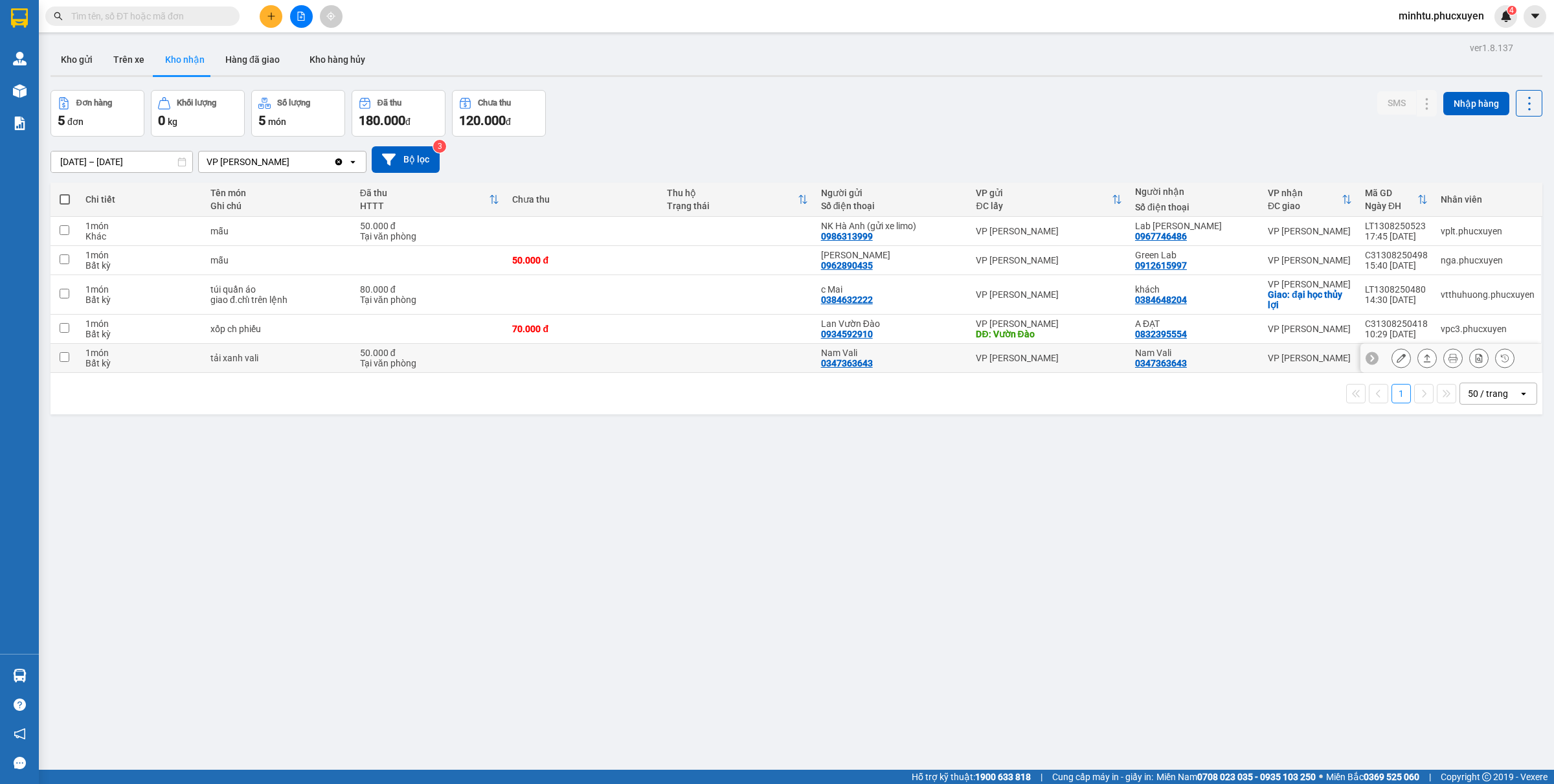
click at [1422, 358] on icon at bounding box center [1427, 358] width 9 height 9
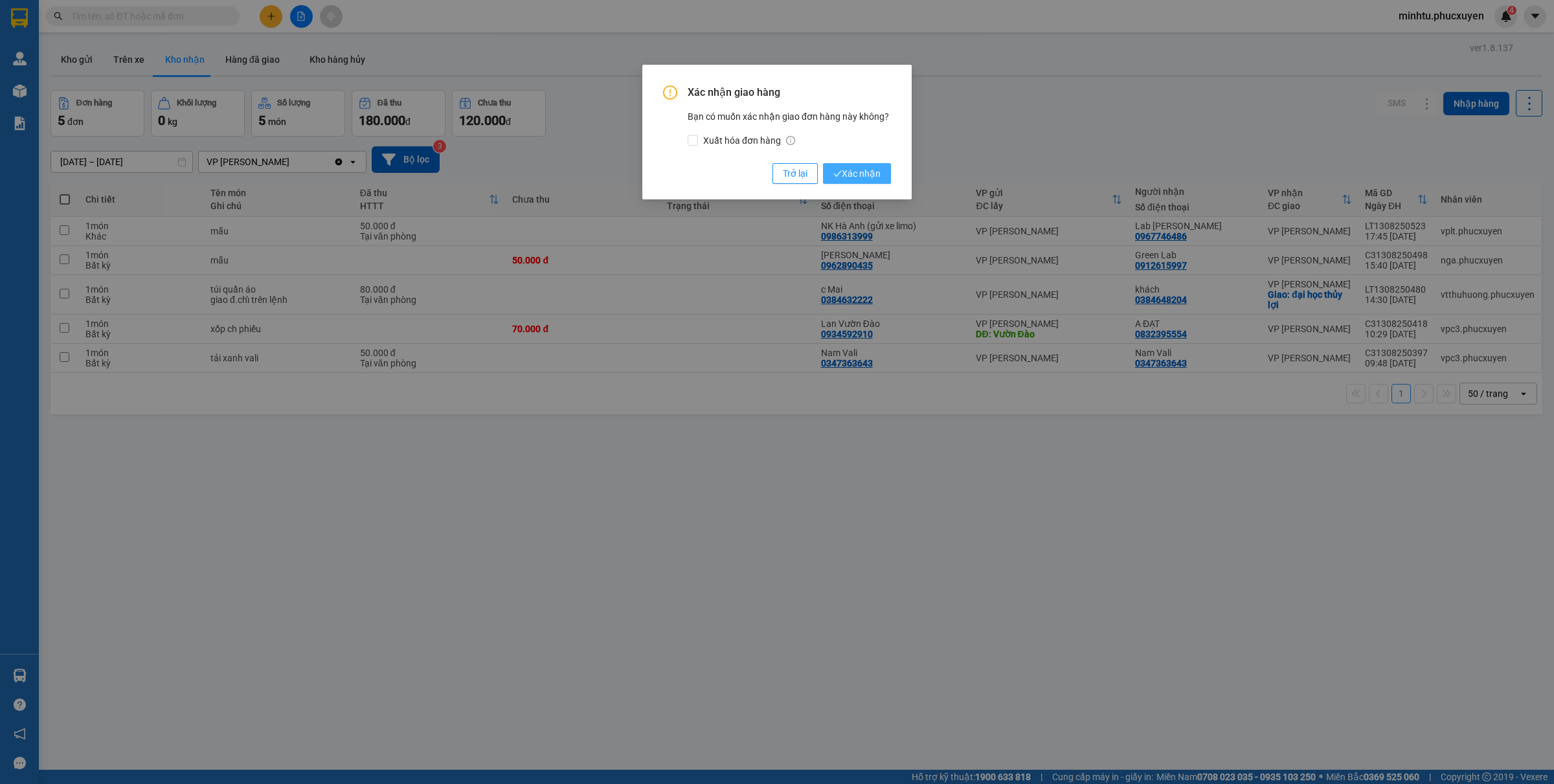
click at [865, 175] on span "Xác nhận" at bounding box center [857, 173] width 47 height 14
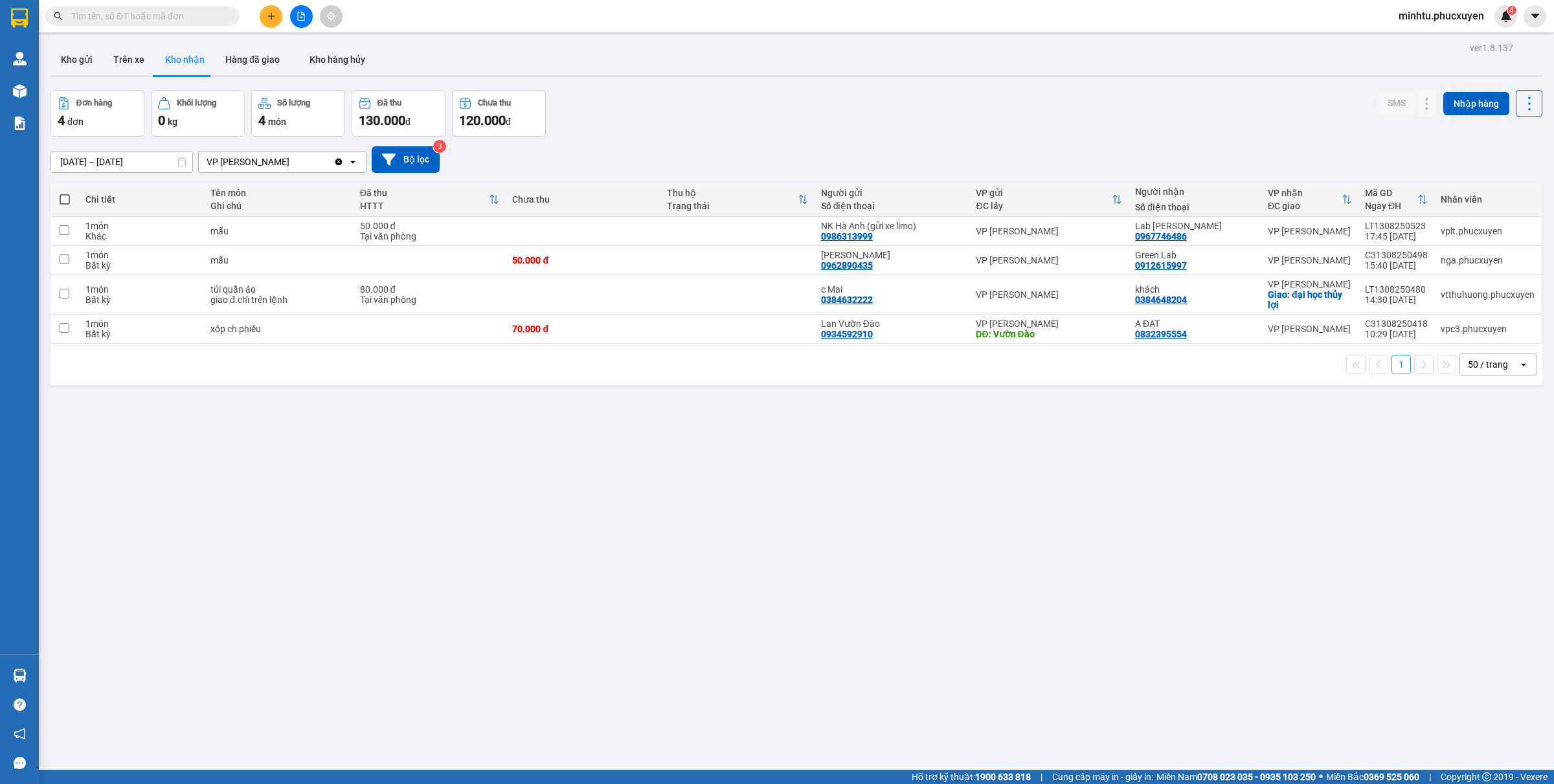
click at [137, 19] on input "text" at bounding box center [147, 16] width 153 height 14
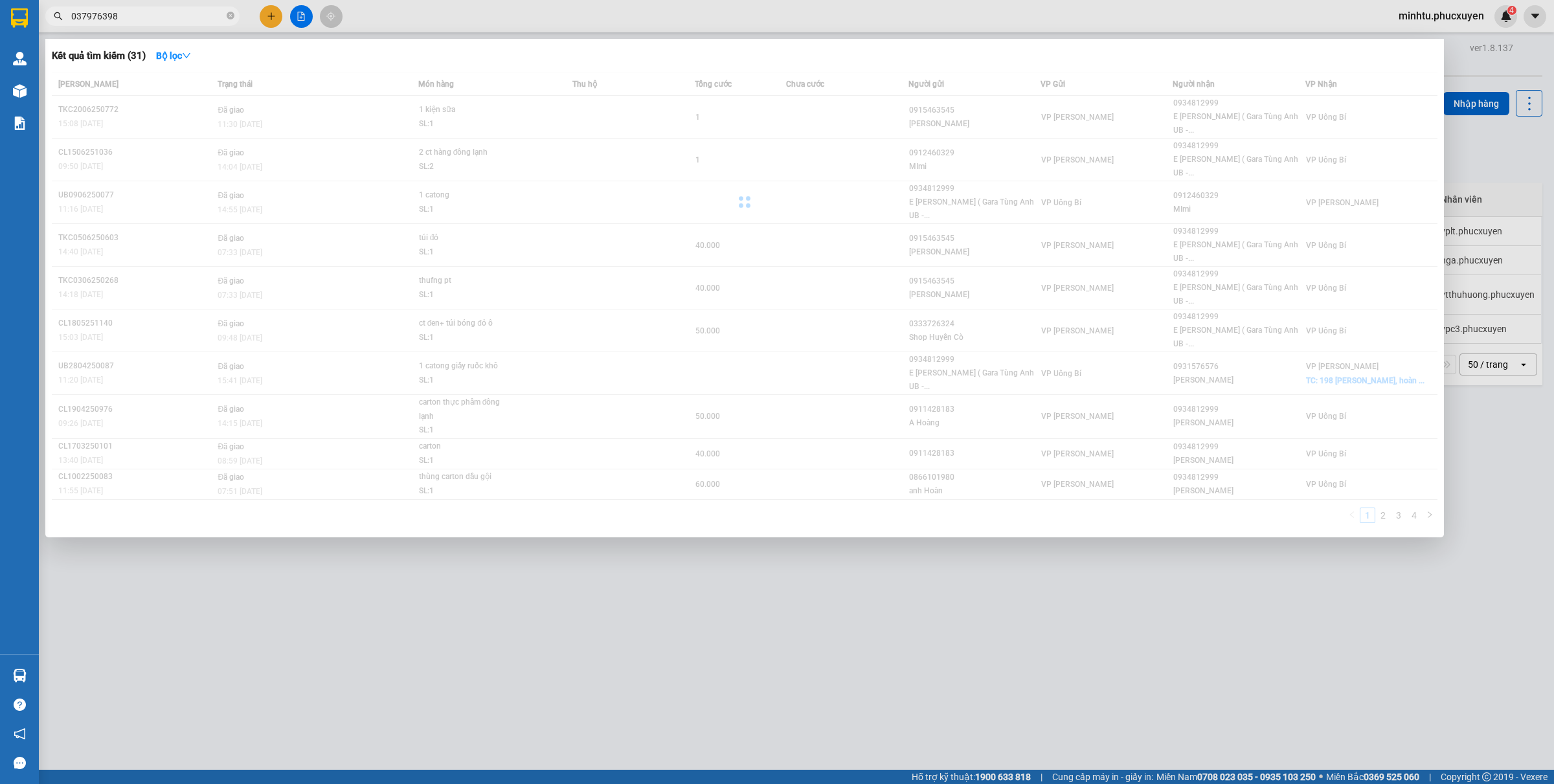
type input "0379763989"
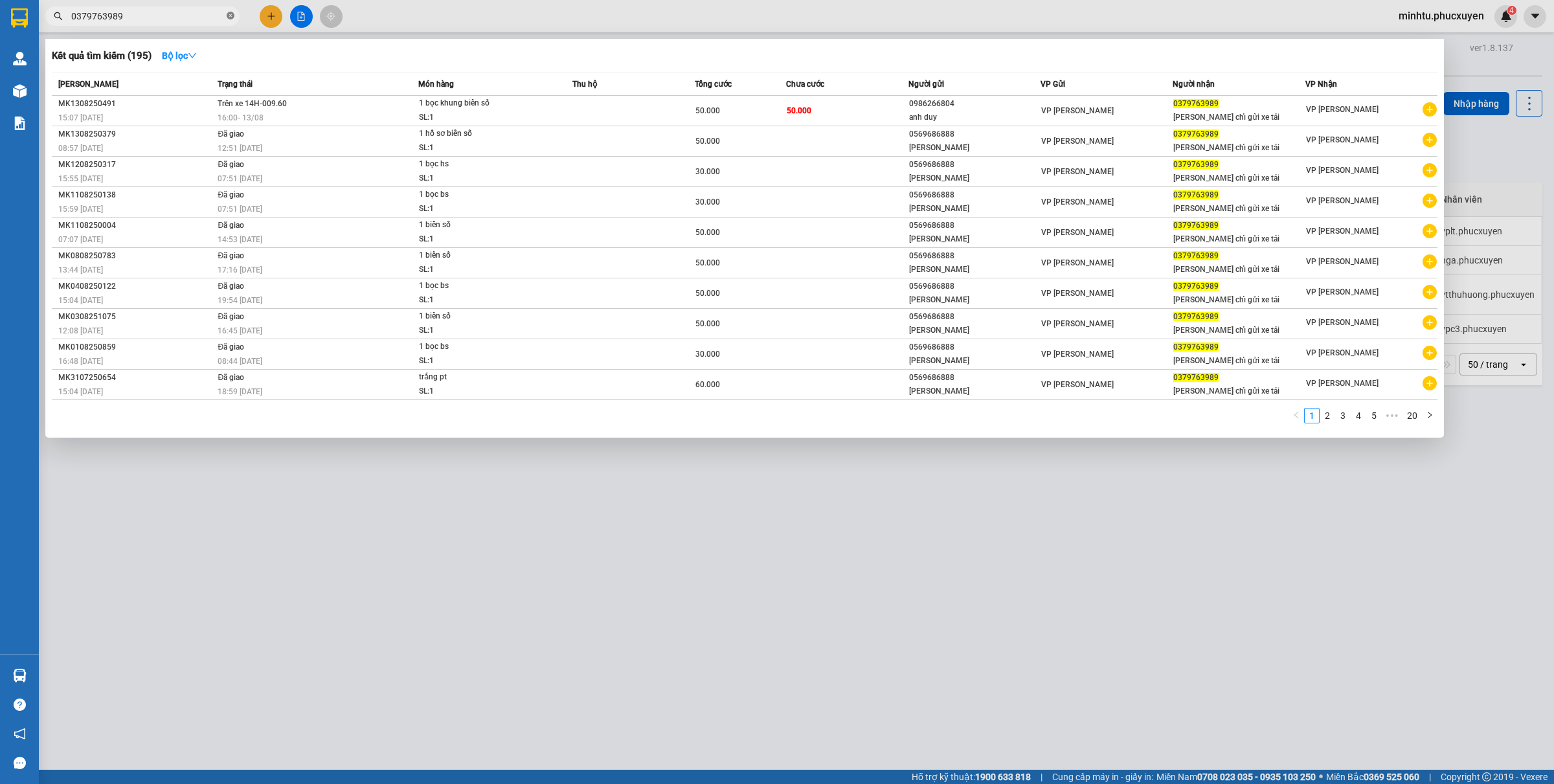
click at [230, 10] on span at bounding box center [231, 16] width 8 height 13
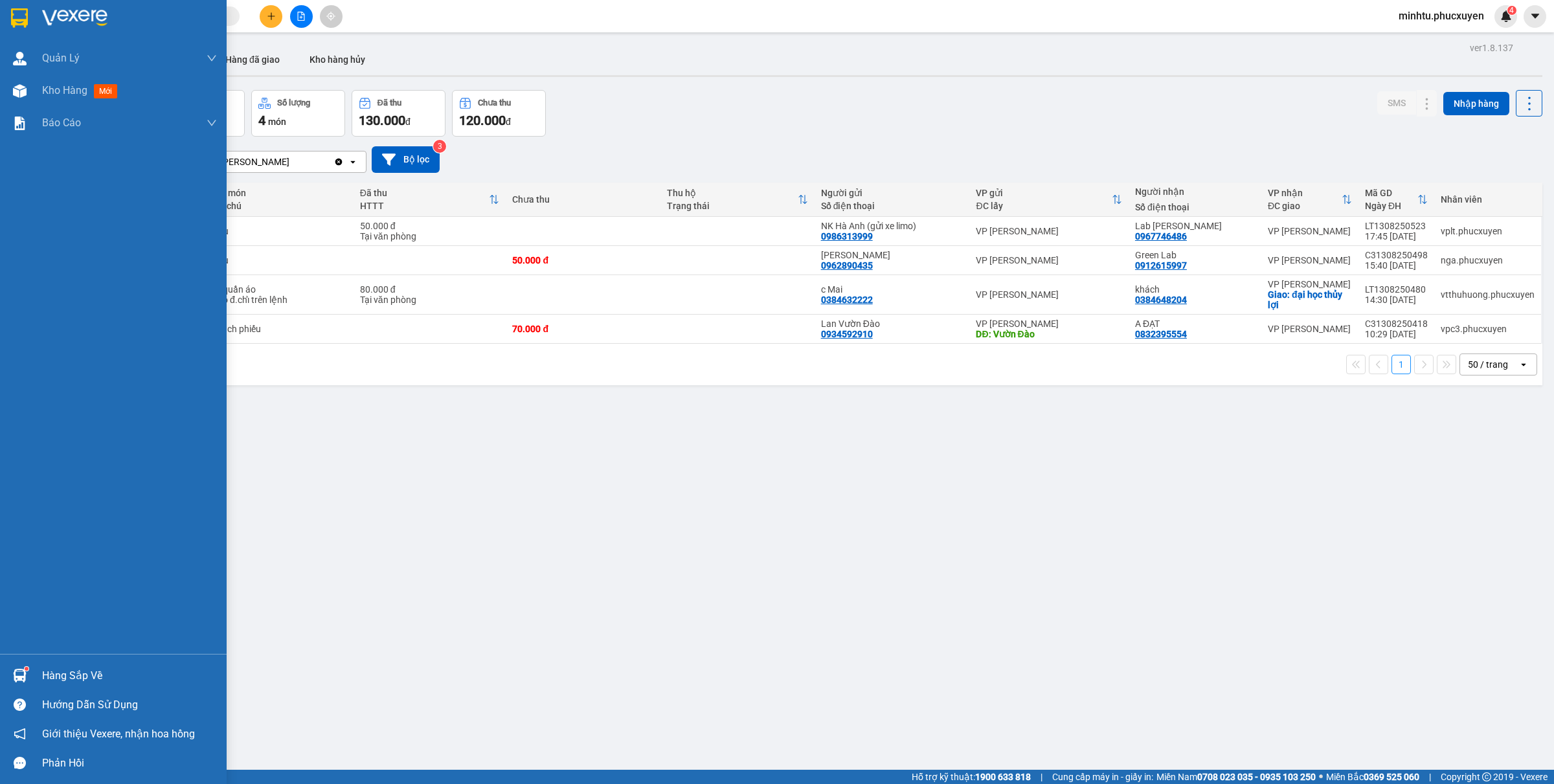
click at [37, 672] on div "Hàng sắp về" at bounding box center [113, 675] width 227 height 29
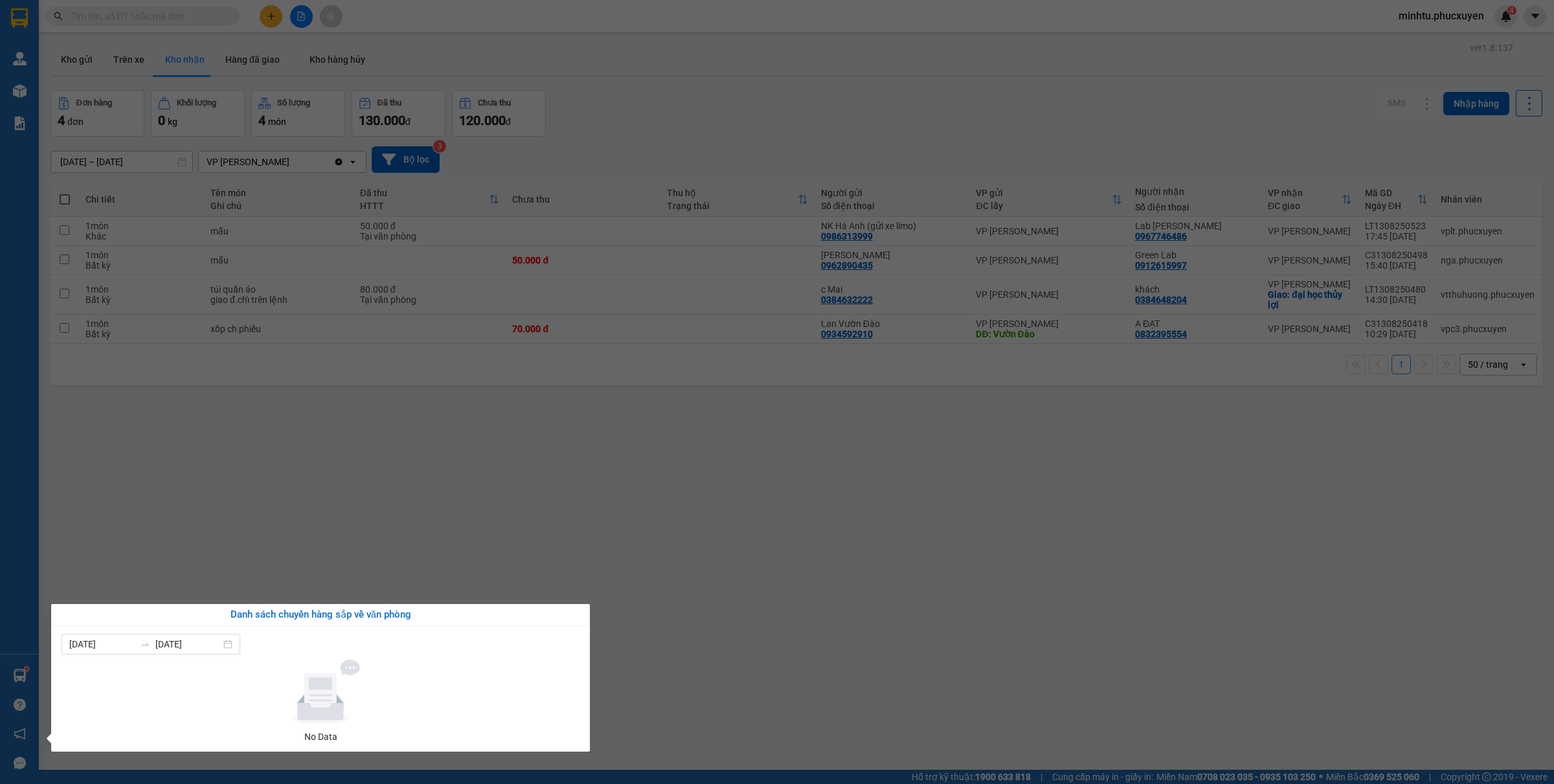
click at [398, 548] on section "Kết quả tìm kiếm ( 195 ) Bộ lọc Mã ĐH Trạng thái Món hàng Thu hộ Tổng cước Chưa…" at bounding box center [777, 392] width 1554 height 784
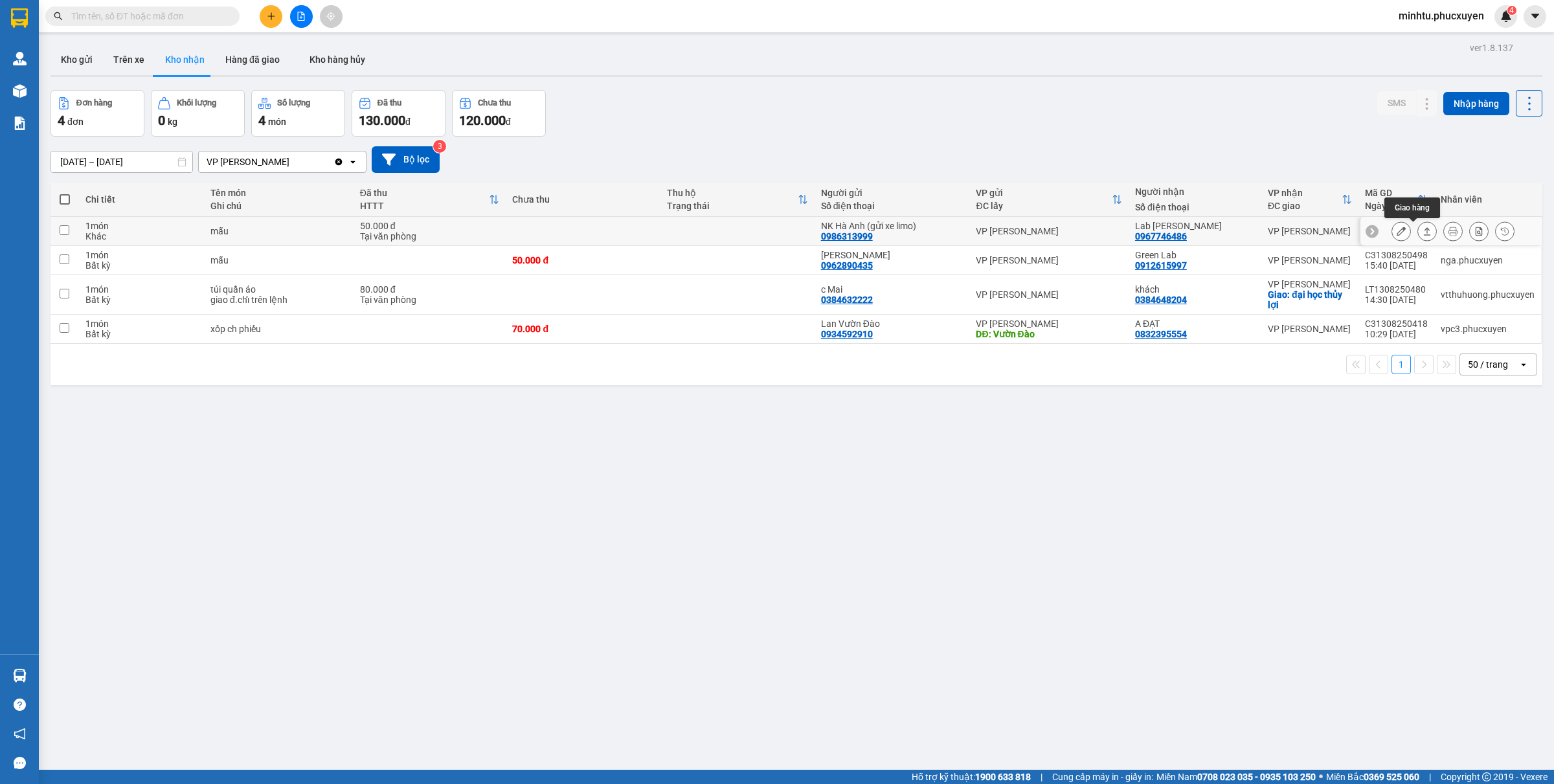
click at [1422, 233] on icon at bounding box center [1427, 231] width 9 height 9
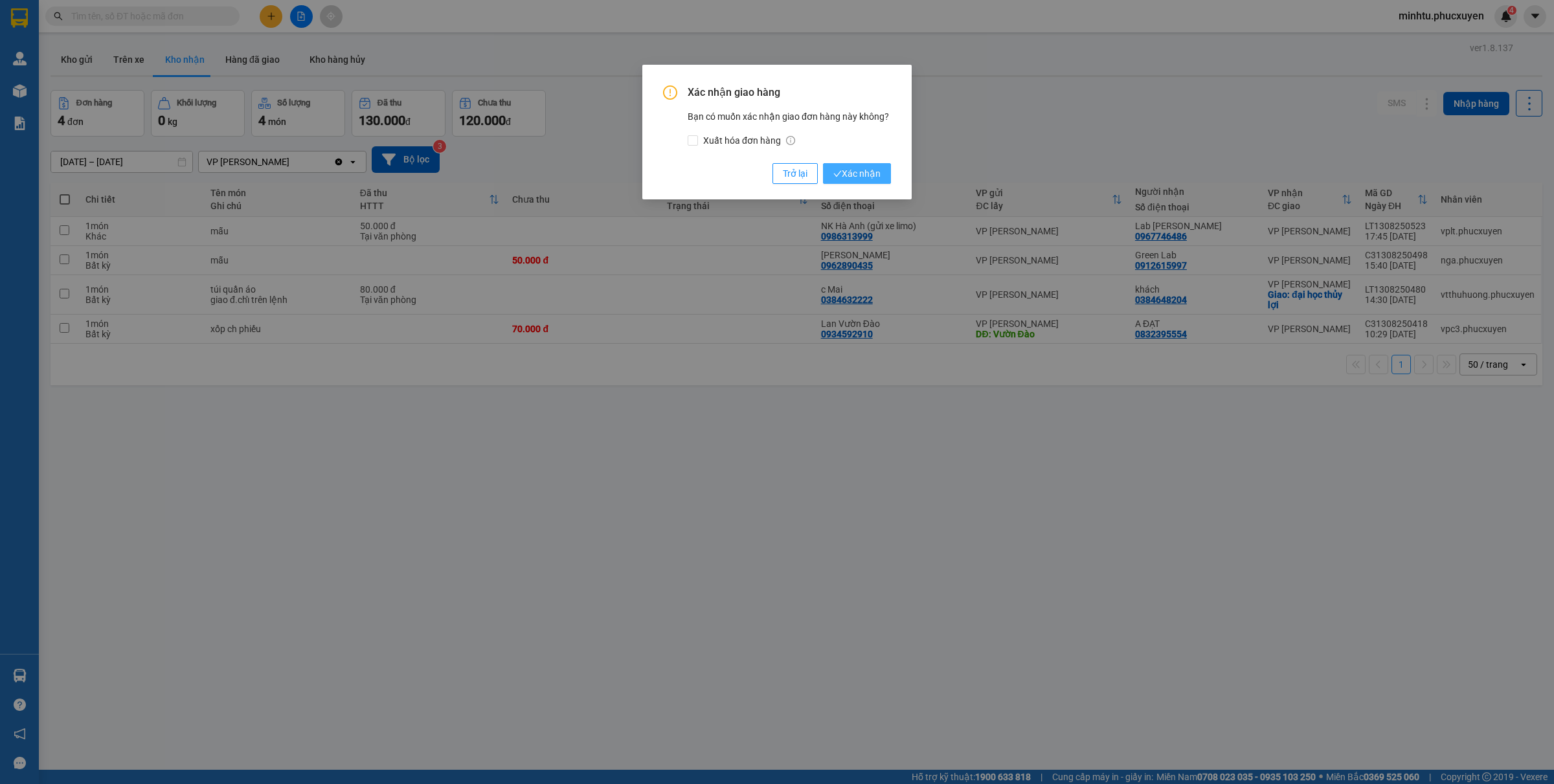
click at [843, 173] on span "Xác nhận" at bounding box center [857, 173] width 47 height 14
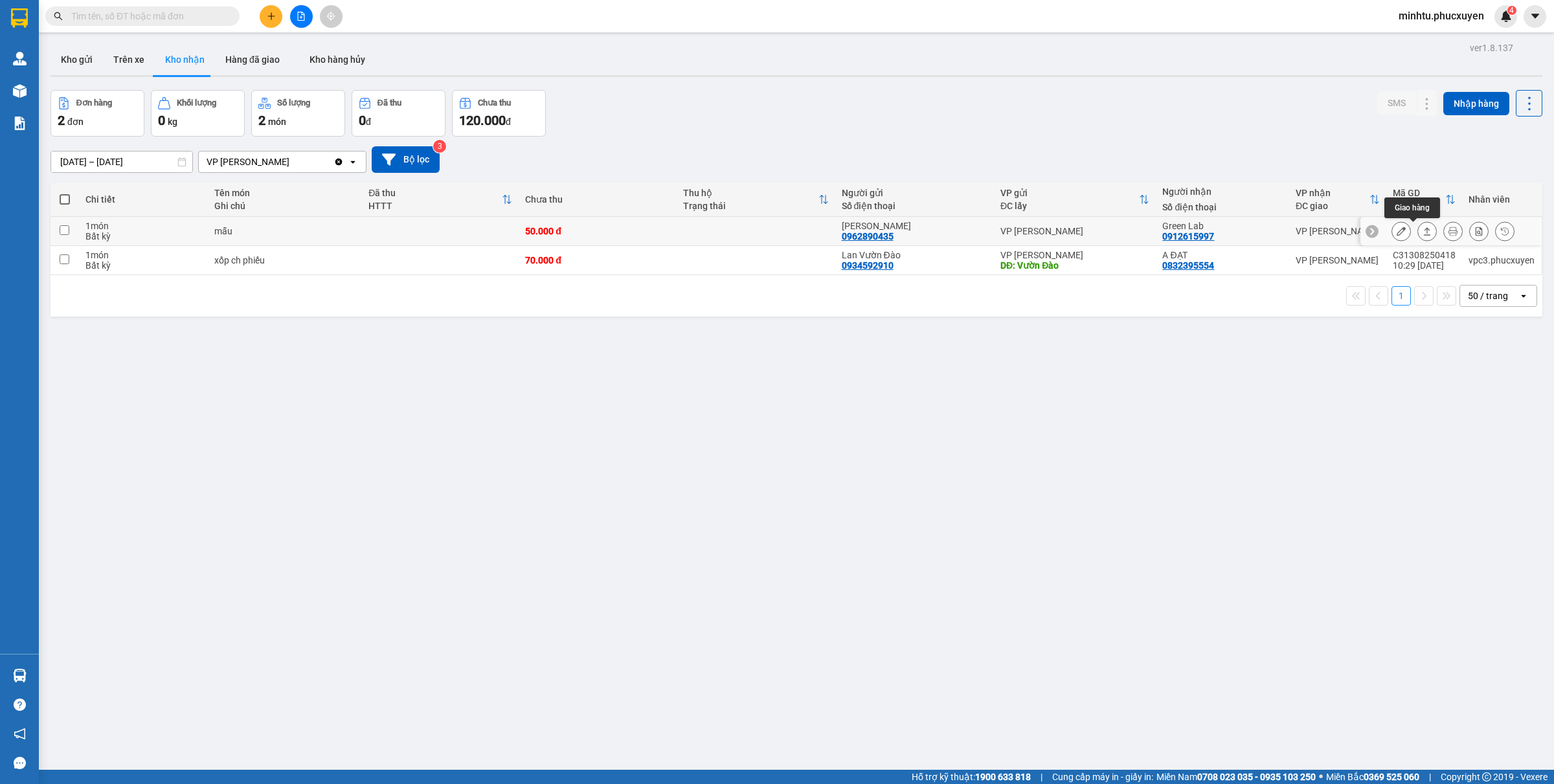
click at [1422, 228] on icon at bounding box center [1427, 231] width 9 height 9
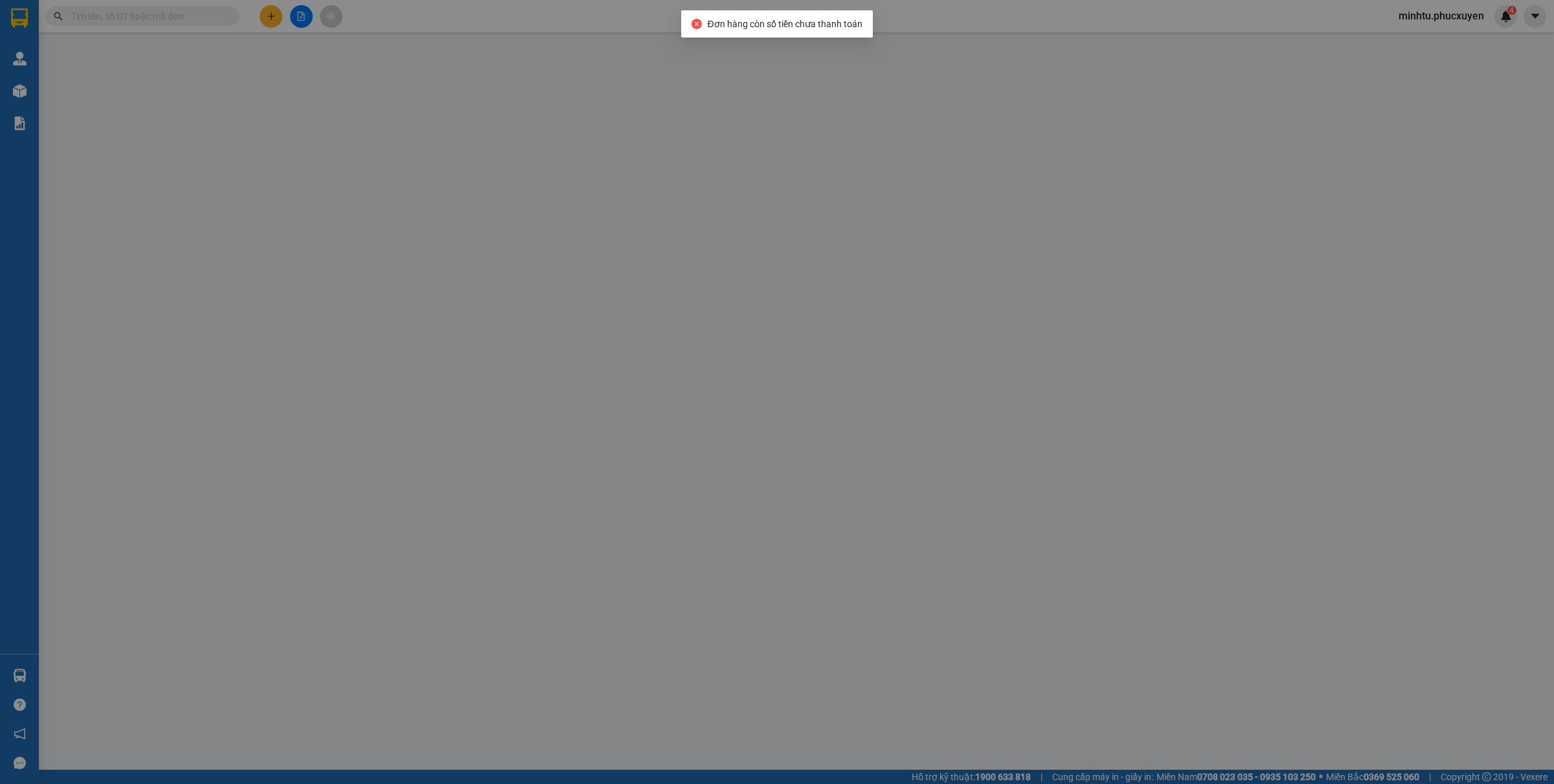
type input "0962890435"
type input "[PERSON_NAME]"
type input "0912615997"
type input "Green Lab"
type input "50.000"
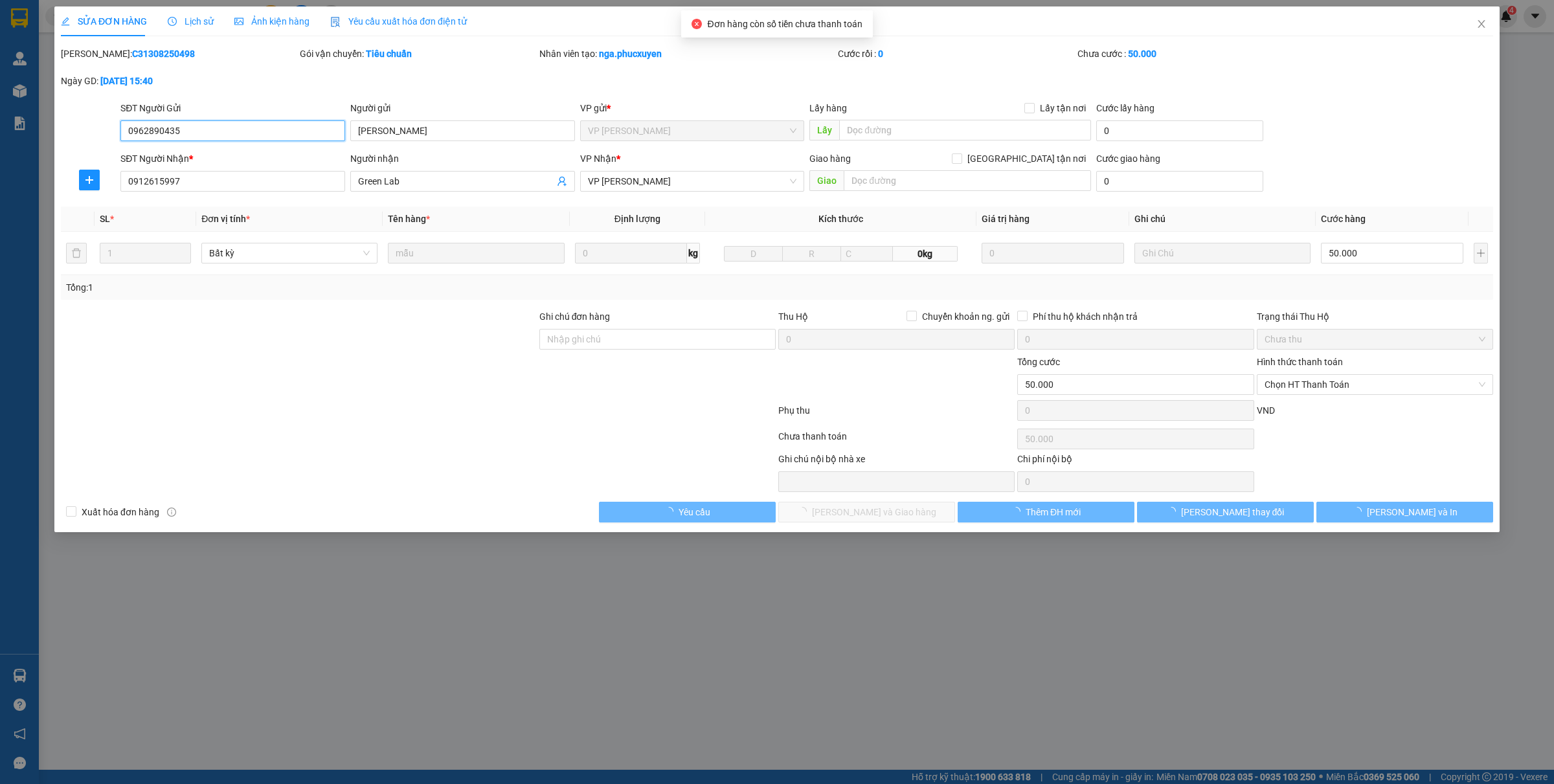
click at [1274, 385] on span "Chọn HT Thanh Toán" at bounding box center [1374, 384] width 221 height 19
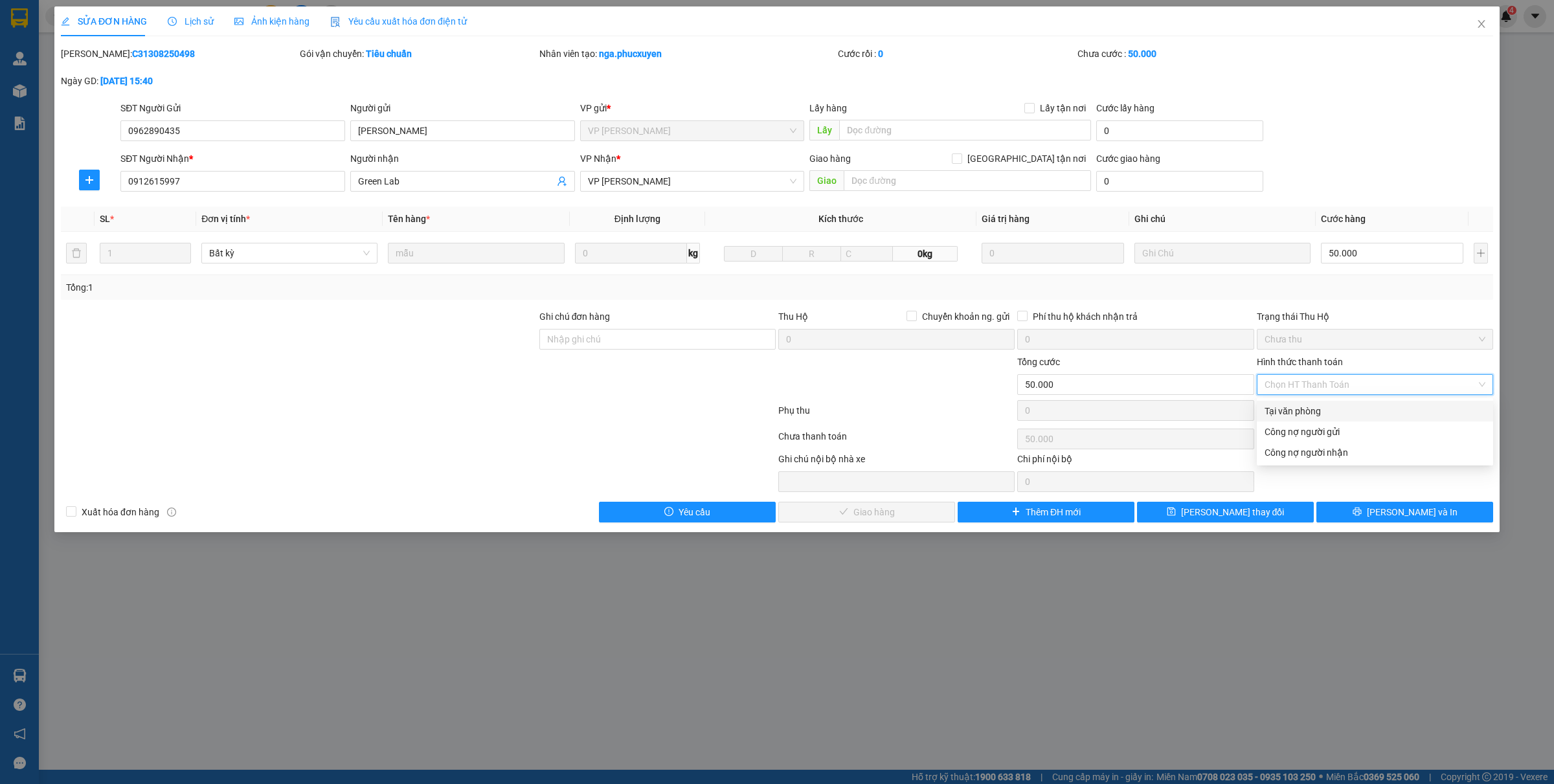
click at [1275, 406] on div "Tại văn phòng" at bounding box center [1374, 411] width 221 height 14
type input "0"
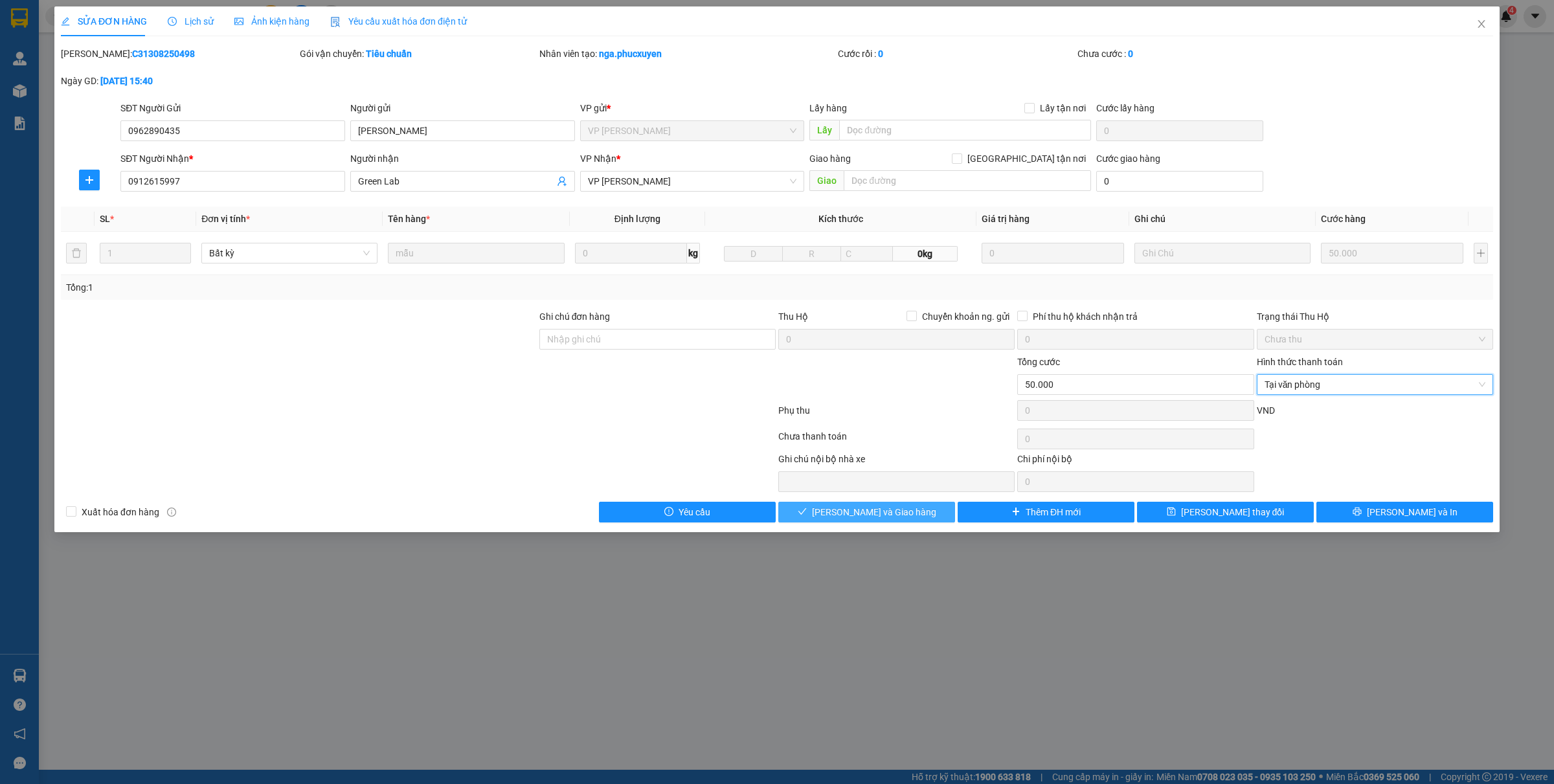
click at [807, 515] on button "[PERSON_NAME] và Giao hàng" at bounding box center [866, 512] width 177 height 21
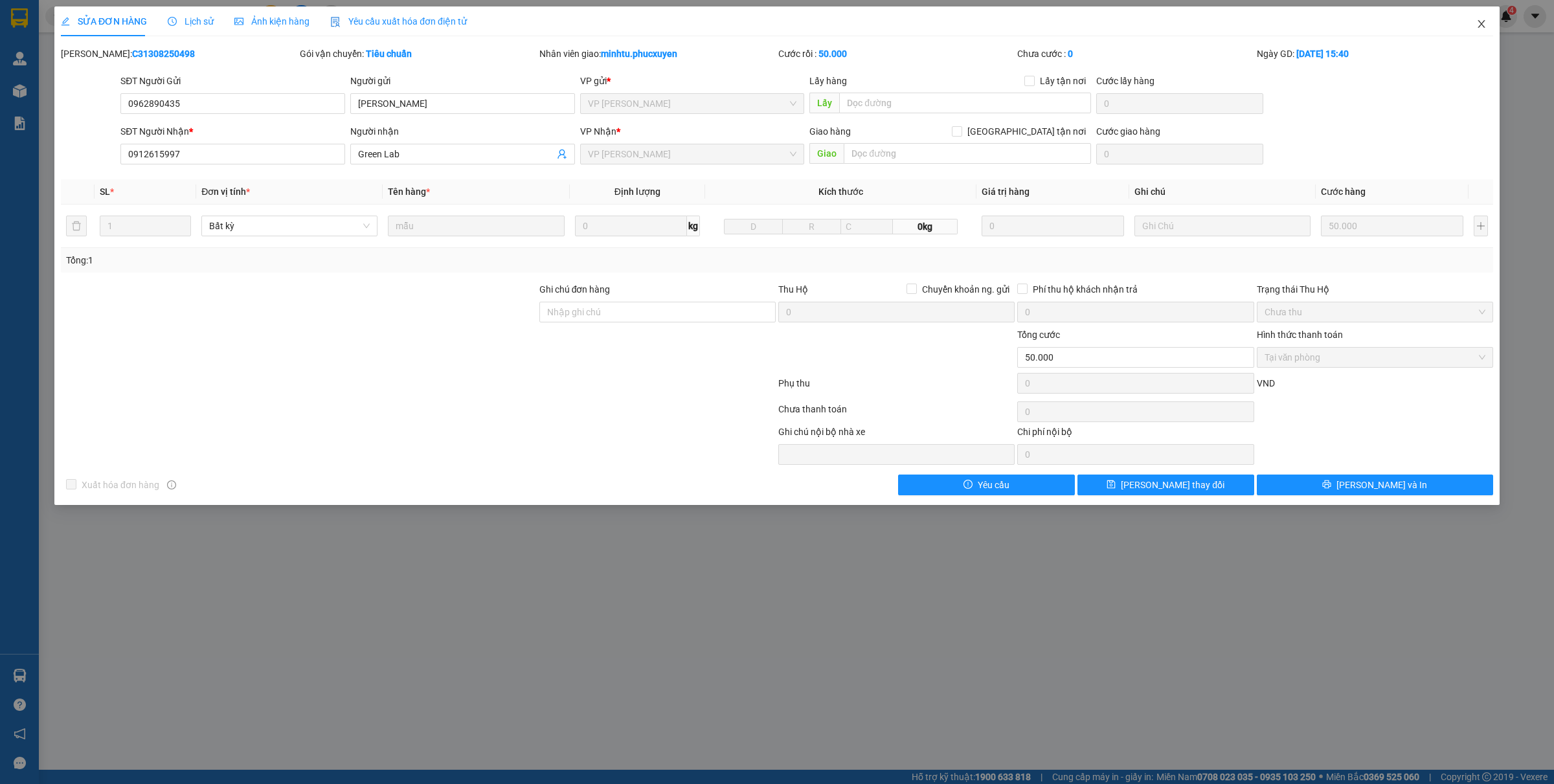
click at [1477, 26] on icon "close" at bounding box center [1481, 24] width 10 height 10
